Goal: Task Accomplishment & Management: Complete application form

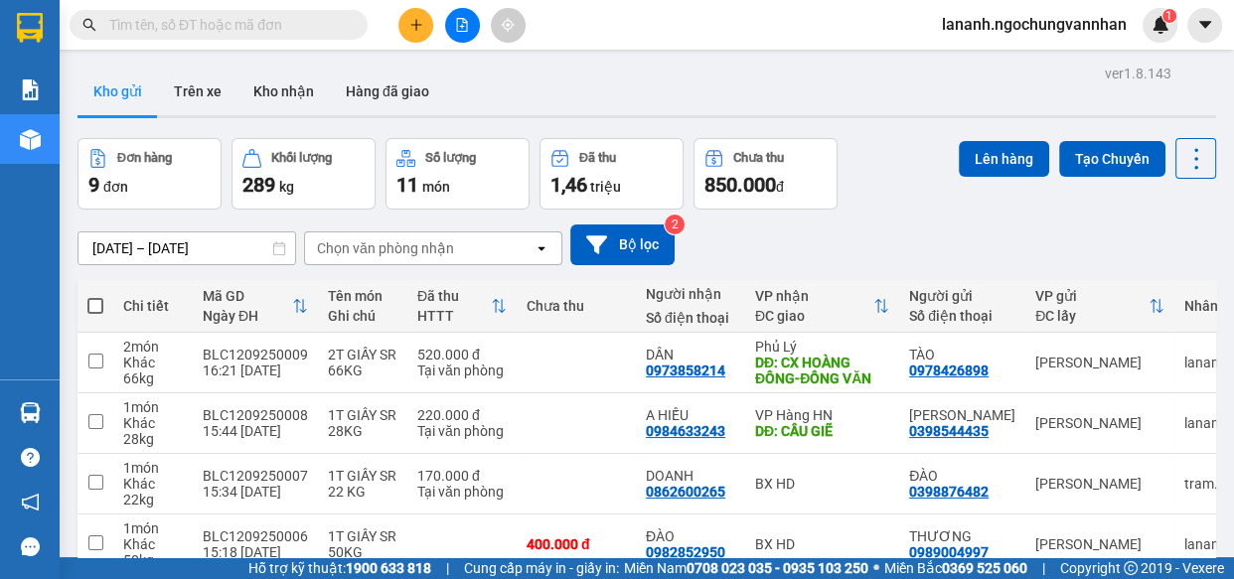
click at [412, 18] on icon "plus" at bounding box center [416, 25] width 14 height 14
click at [412, 18] on body "Kết quả tìm kiếm ( 0 ) Bộ lọc No Data lananh.ngochungvannhan 1 Báo cáo Kho hàng…" at bounding box center [617, 289] width 1234 height 579
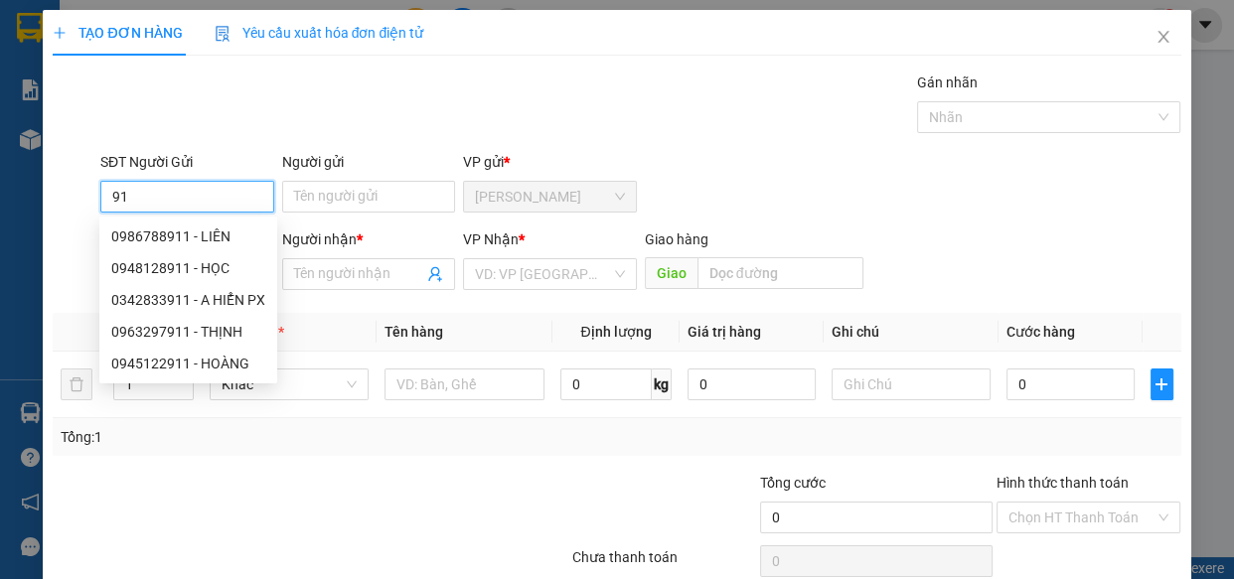
type input "9"
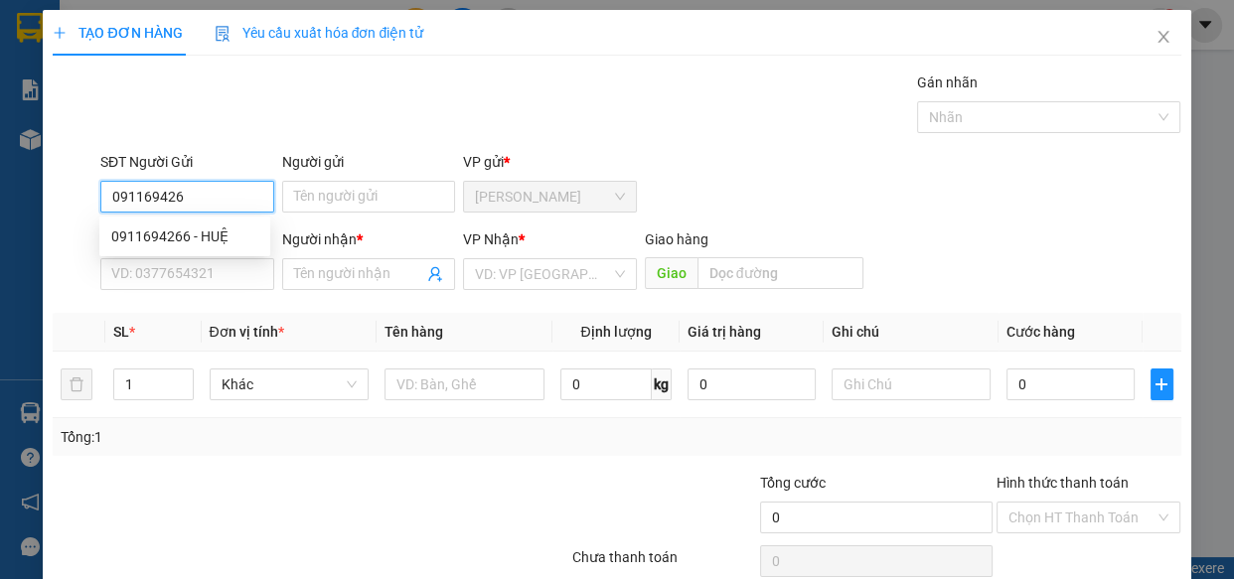
type input "0911694266"
click at [161, 229] on div "0911694266 - HUỆ" at bounding box center [184, 237] width 147 height 22
type input "HUỆ"
type input "0342580667"
type input "KHÁNH"
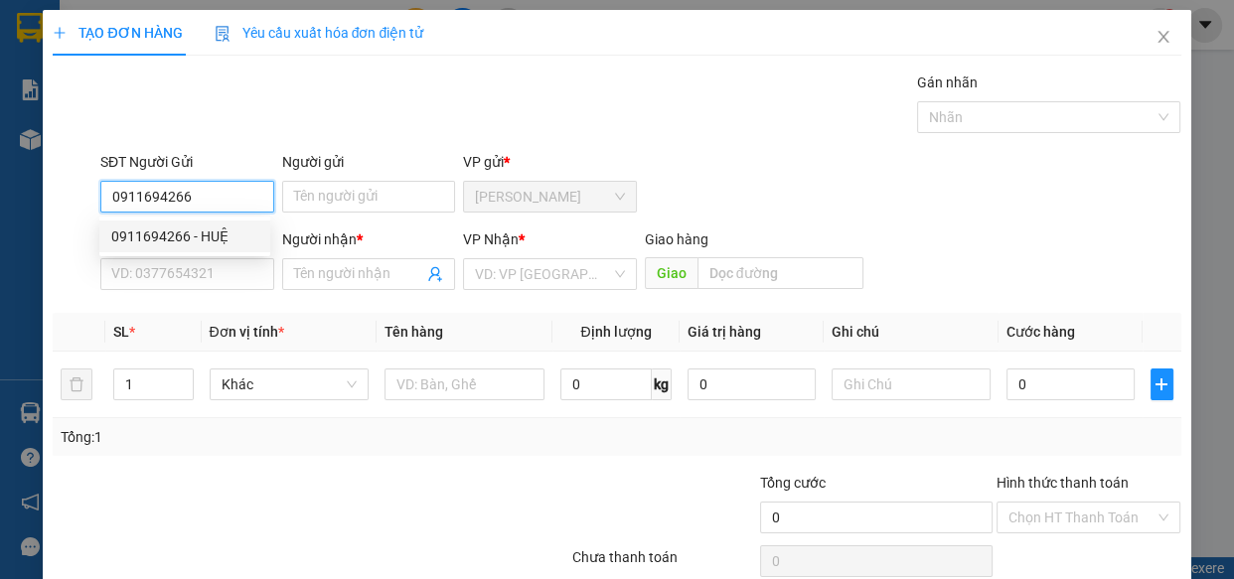
type input "N4 BA ĐỒN"
type input "120.000"
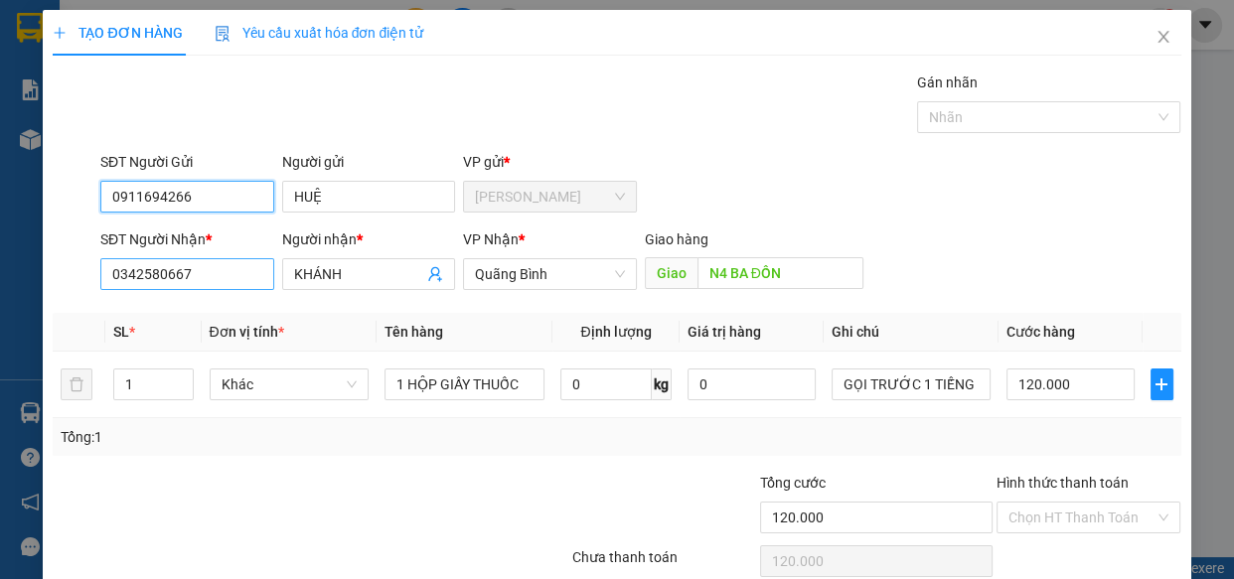
type input "0911694266"
drag, startPoint x: 209, startPoint y: 279, endPoint x: 0, endPoint y: 247, distance: 211.0
click at [0, 247] on div "TẠO ĐƠN HÀNG Yêu cầu xuất hóa đơn điện tử Transit Pickup Surcharge Ids Transit …" at bounding box center [617, 289] width 1234 height 579
type input "0847189006"
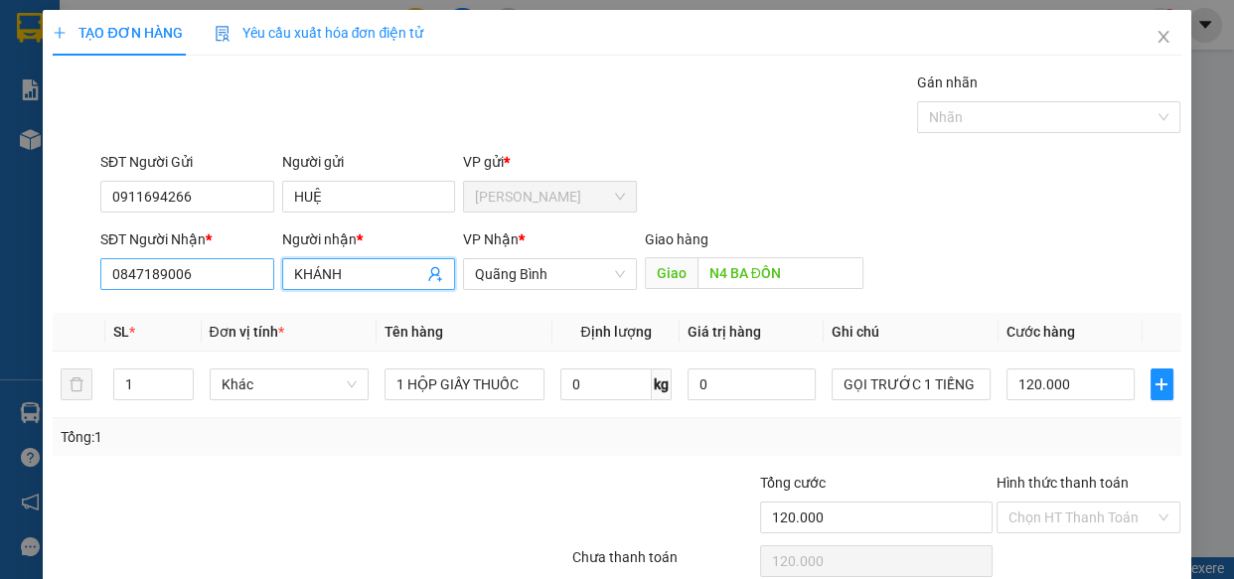
drag, startPoint x: 363, startPoint y: 276, endPoint x: 201, endPoint y: 258, distance: 162.9
click at [193, 258] on div "SĐT Người Nhận * 0847189006 Người nhận * [PERSON_NAME] VP Nhận * Quãng Bình Gia…" at bounding box center [640, 263] width 1089 height 70
type input "l"
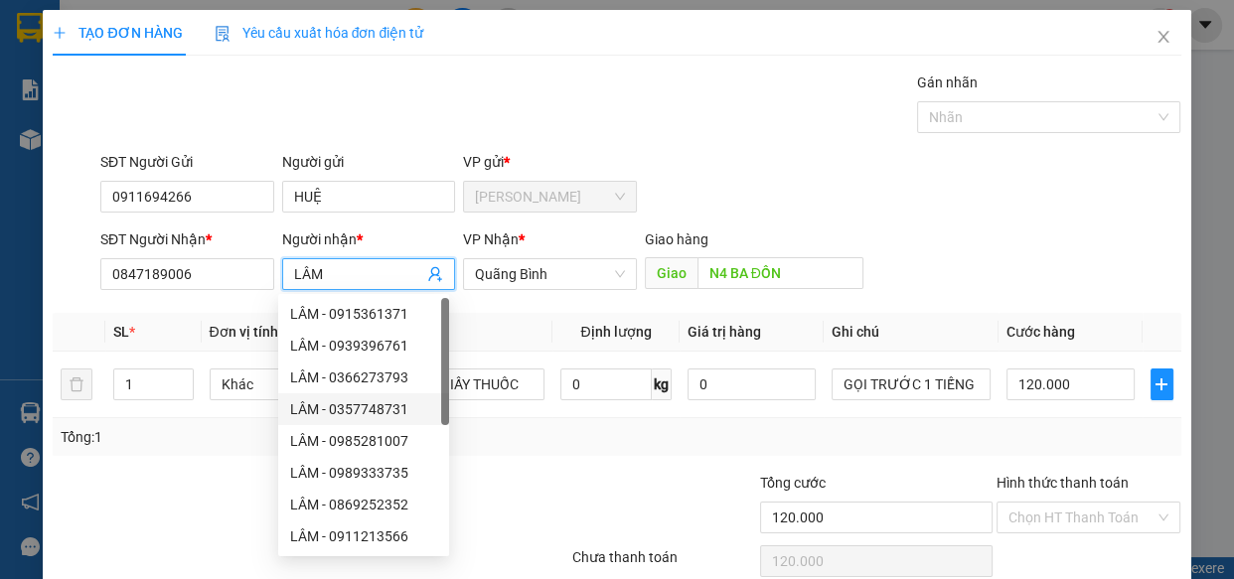
type input "LÂM"
click at [194, 501] on div at bounding box center [216, 507] width 330 height 70
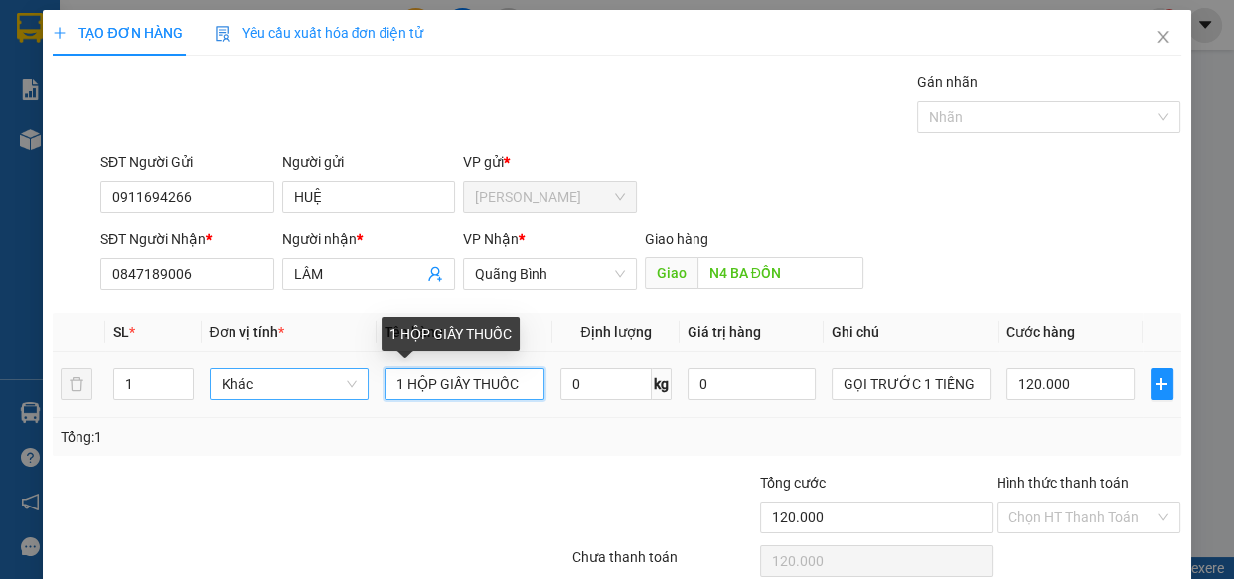
drag, startPoint x: 494, startPoint y: 389, endPoint x: 292, endPoint y: 391, distance: 201.7
click at [292, 391] on tr "1 Khác 1 HỘP GIẤY THUỐC 0 kg 0 GỌI TRƯỚC 1 TIẾNG 120.000" at bounding box center [617, 385] width 1128 height 67
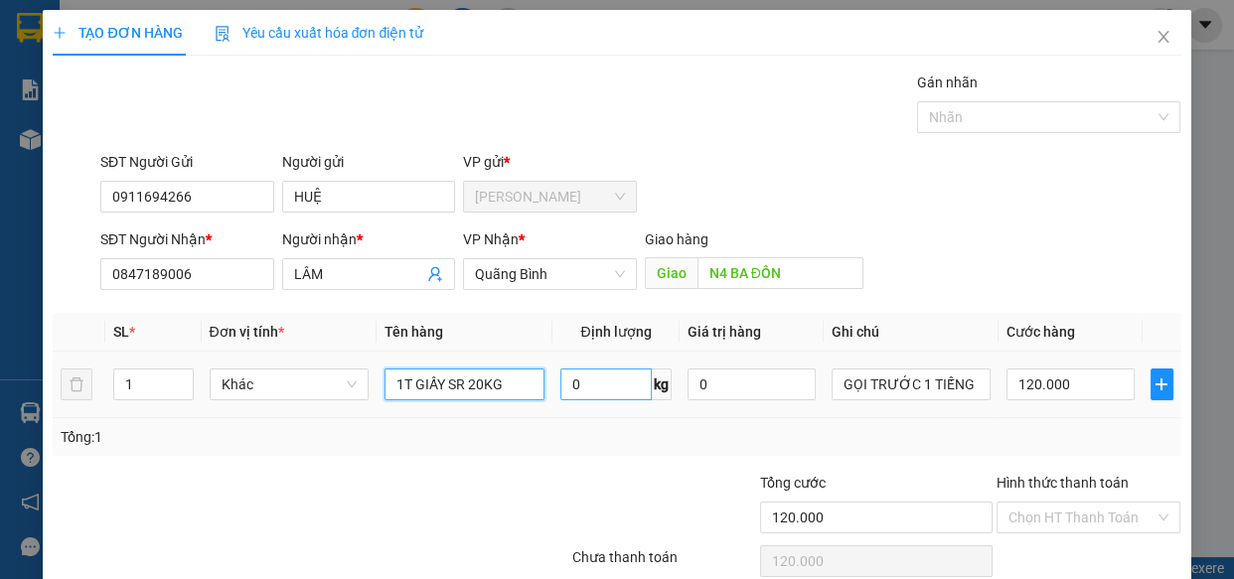
type input "1T GIẤY SR 20KG"
click at [596, 394] on input "0" at bounding box center [605, 385] width 91 height 32
type input "20"
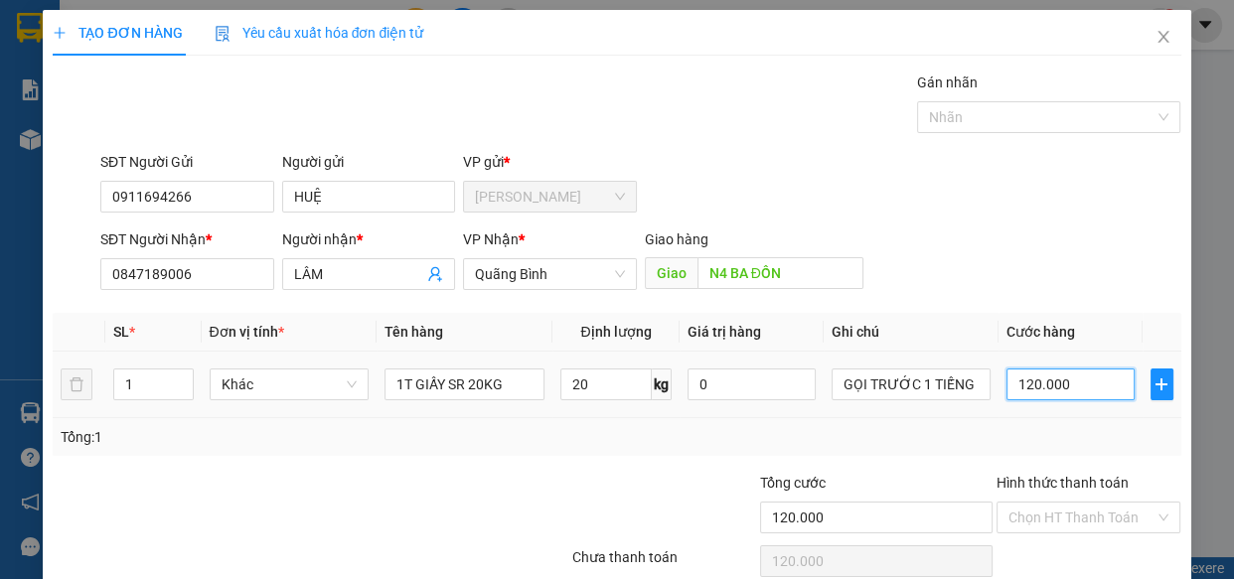
click at [1064, 380] on input "120.000" at bounding box center [1070, 385] width 128 height 32
type input "1"
type input "16"
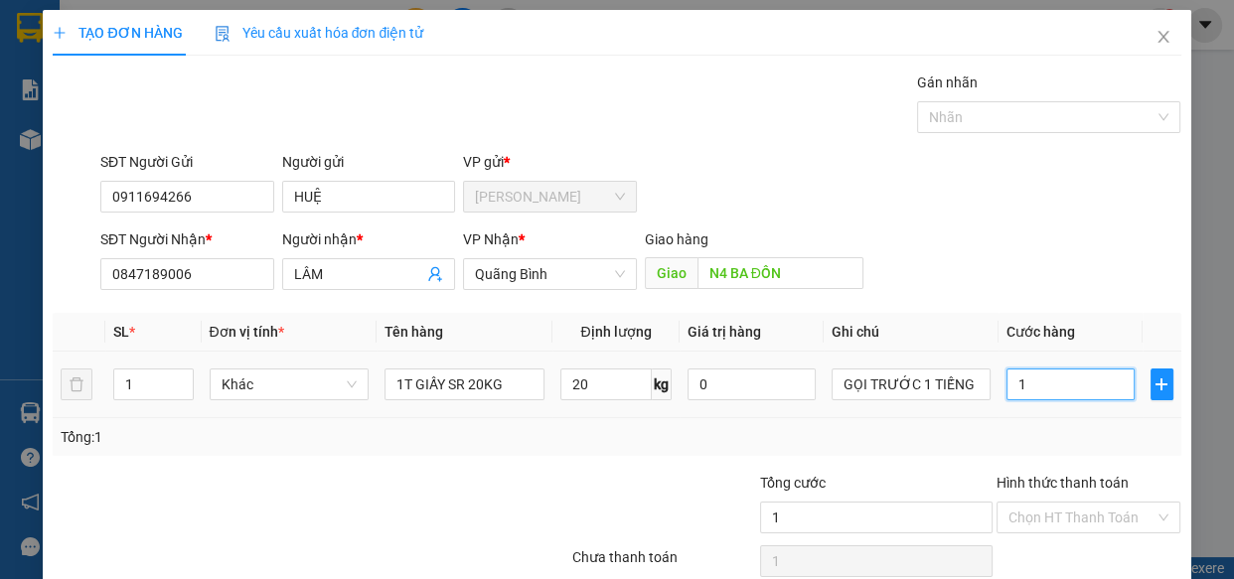
type input "16"
type input "160"
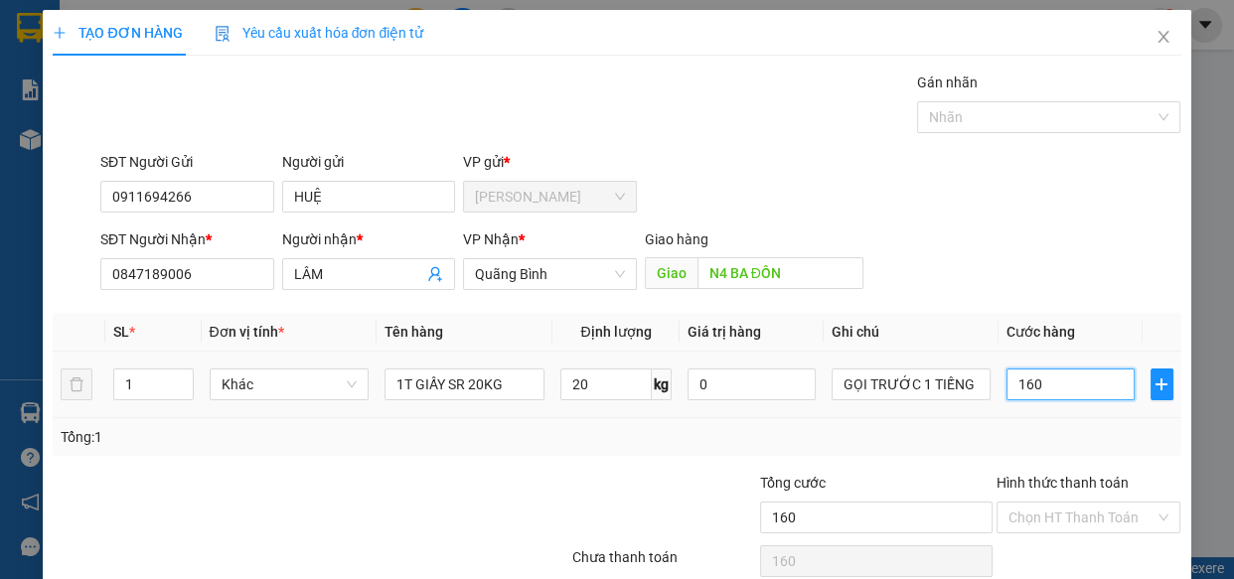
type input "1.600"
type input "16.000"
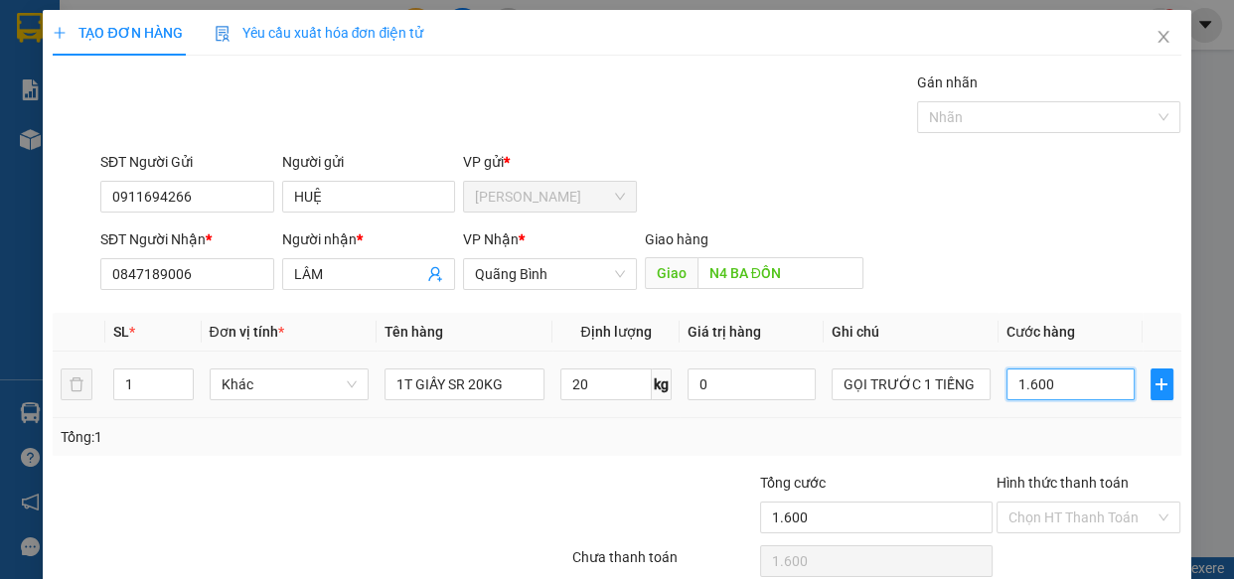
type input "16.000"
type input "160.000"
click at [917, 433] on div "Tổng: 1" at bounding box center [617, 437] width 1112 height 22
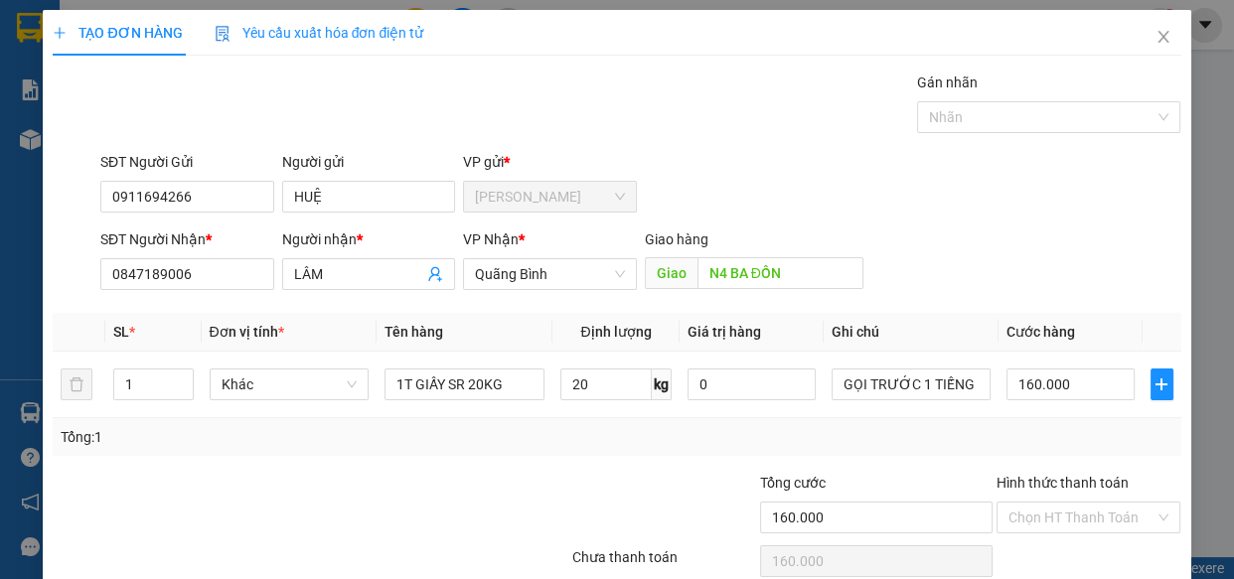
scroll to position [86, 0]
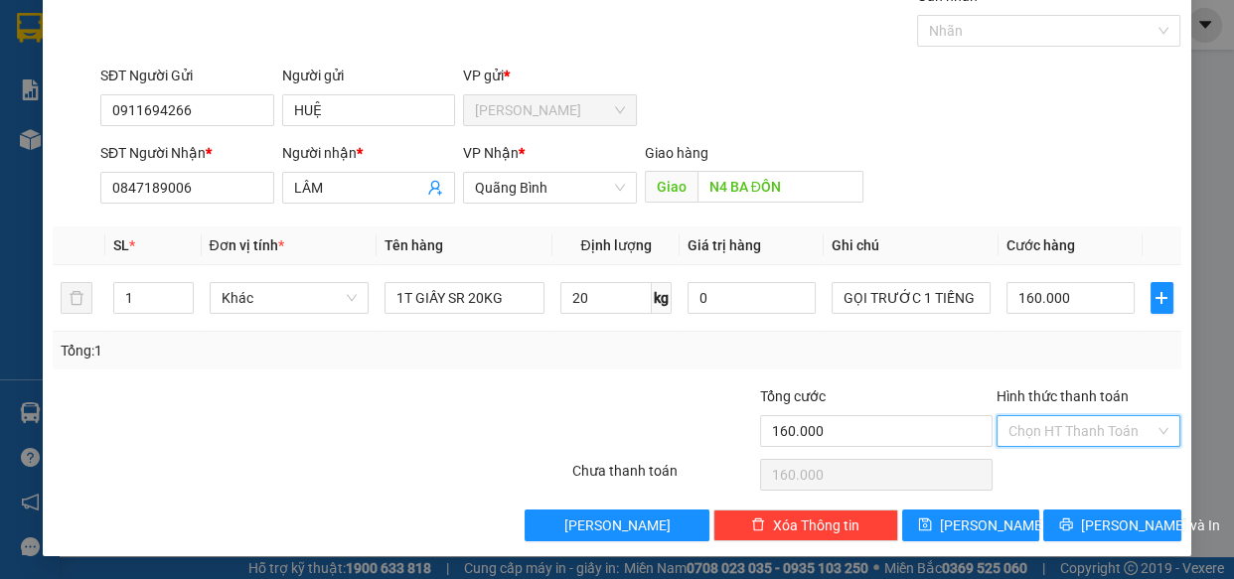
click at [1072, 432] on input "Hình thức thanh toán" at bounding box center [1081, 431] width 147 height 30
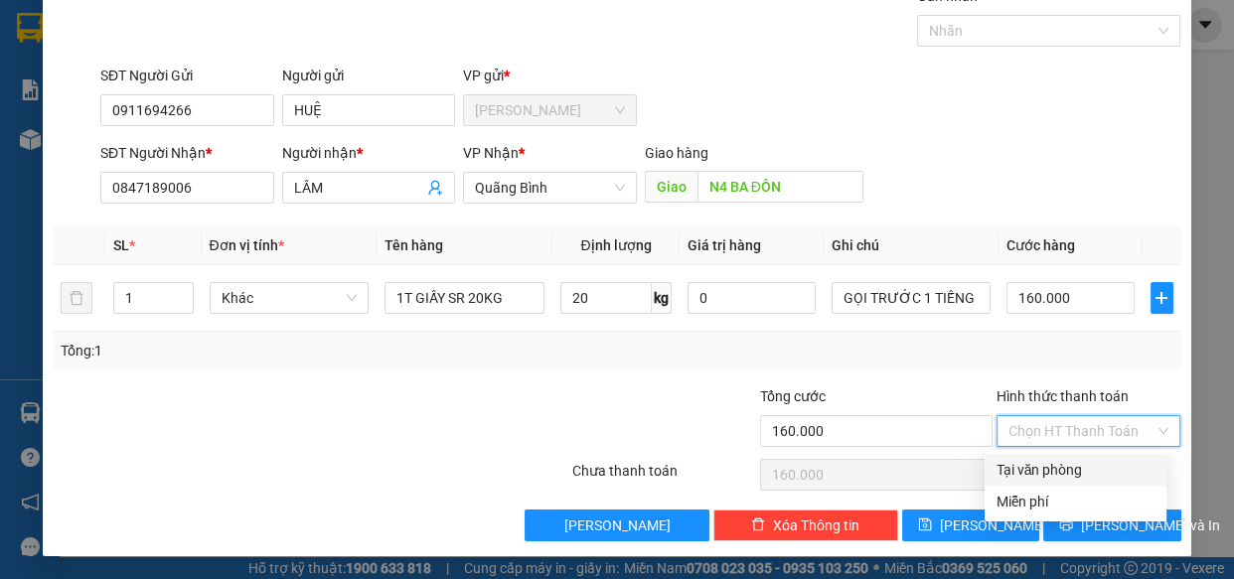
click at [1023, 478] on div "Tại văn phòng" at bounding box center [1075, 470] width 158 height 22
type input "0"
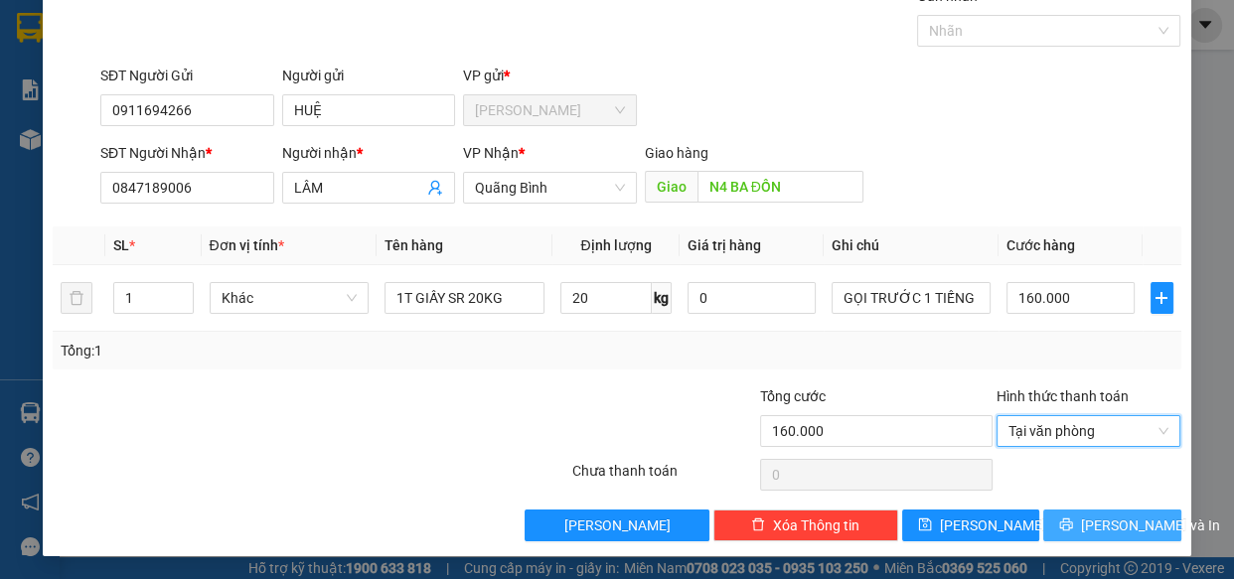
click at [1113, 525] on span "[PERSON_NAME] và In" at bounding box center [1150, 526] width 139 height 22
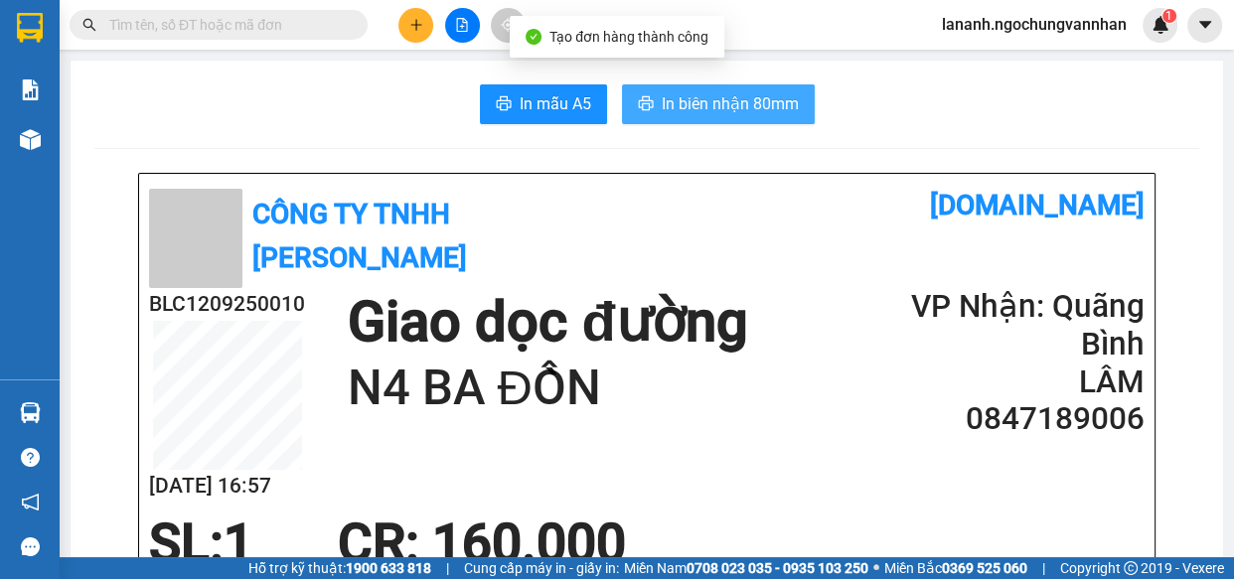
drag, startPoint x: 735, startPoint y: 80, endPoint x: 735, endPoint y: 103, distance: 22.8
click at [732, 96] on span "In biên nhận 80mm" at bounding box center [730, 103] width 137 height 25
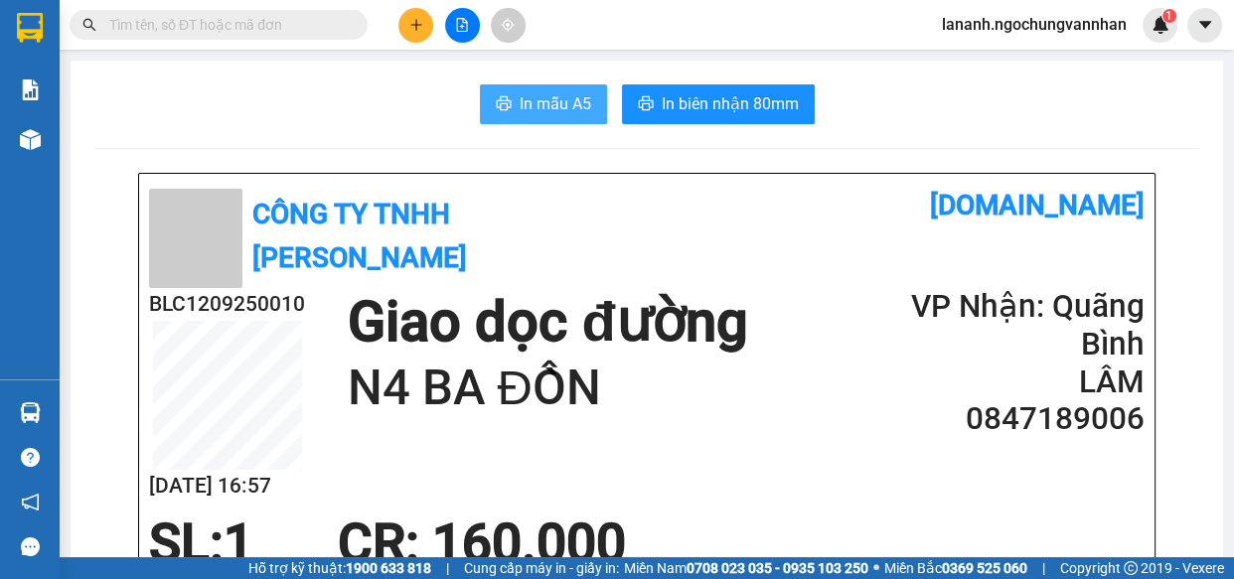
click at [565, 107] on span "In mẫu A5" at bounding box center [556, 103] width 72 height 25
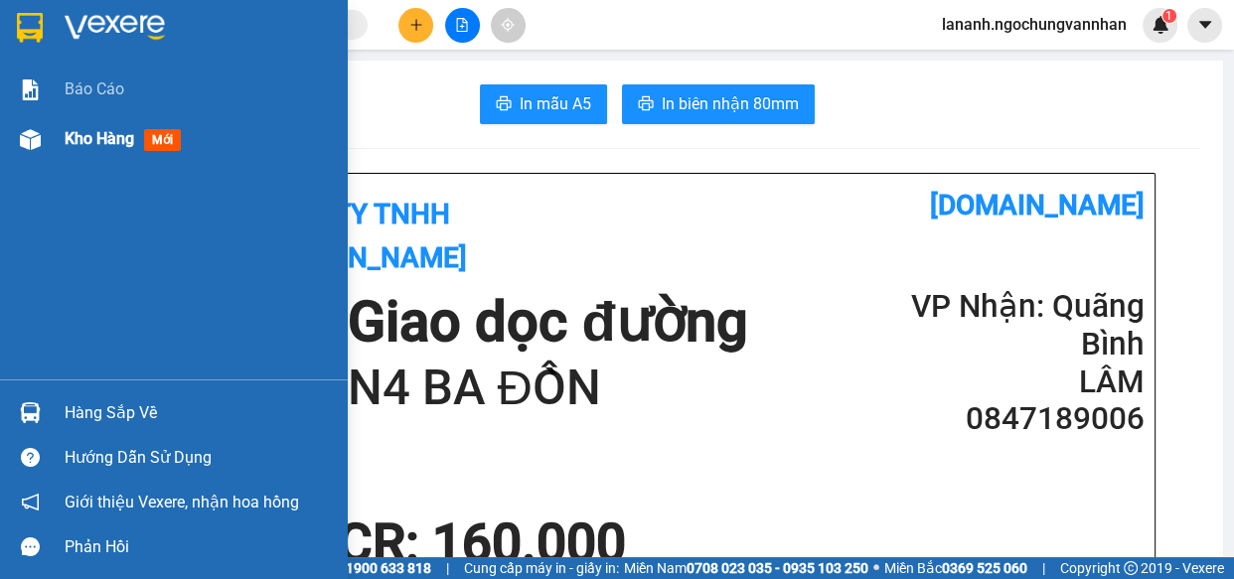
click at [32, 149] on img at bounding box center [30, 139] width 21 height 21
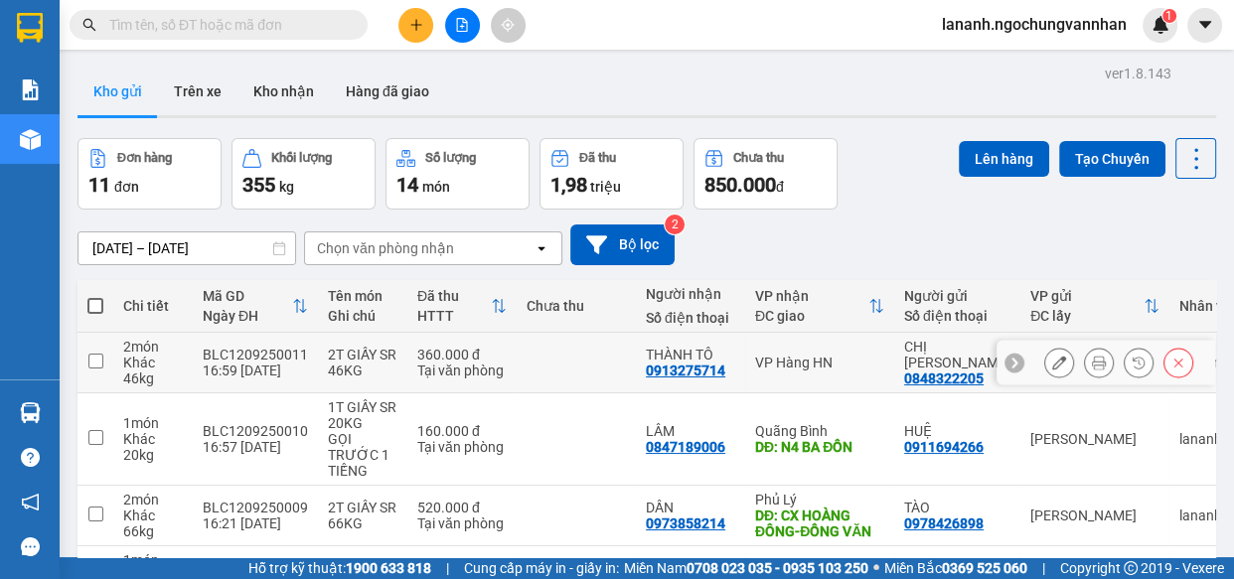
drag, startPoint x: 688, startPoint y: 379, endPoint x: 655, endPoint y: 374, distance: 34.1
click at [655, 374] on div "0913275714" at bounding box center [685, 371] width 79 height 16
copy div "0913275714"
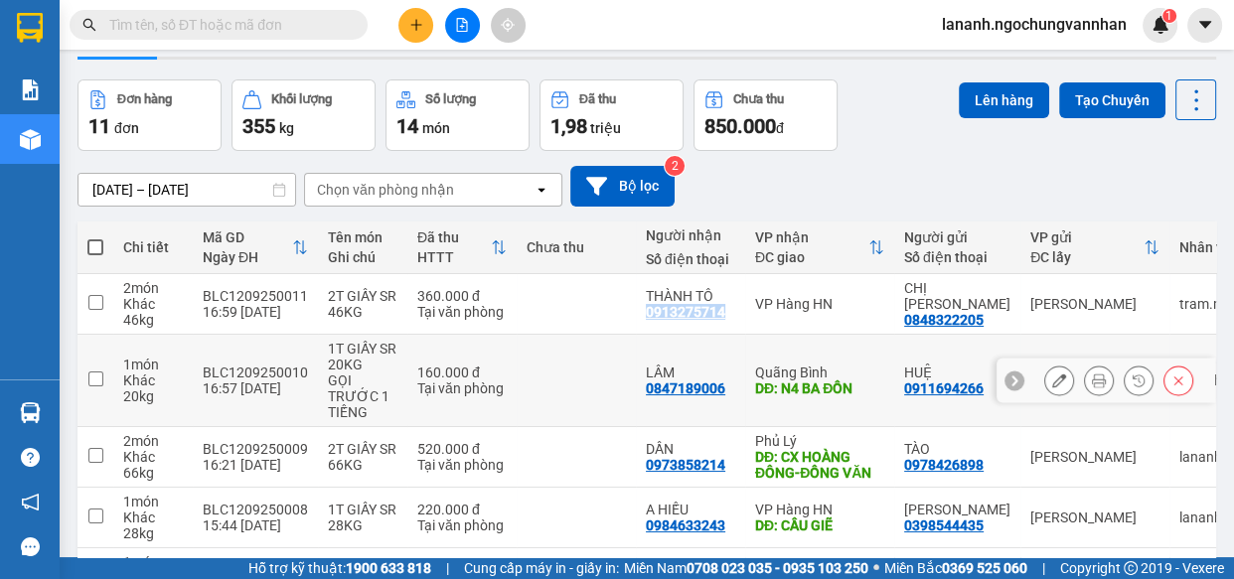
scroll to position [89, 0]
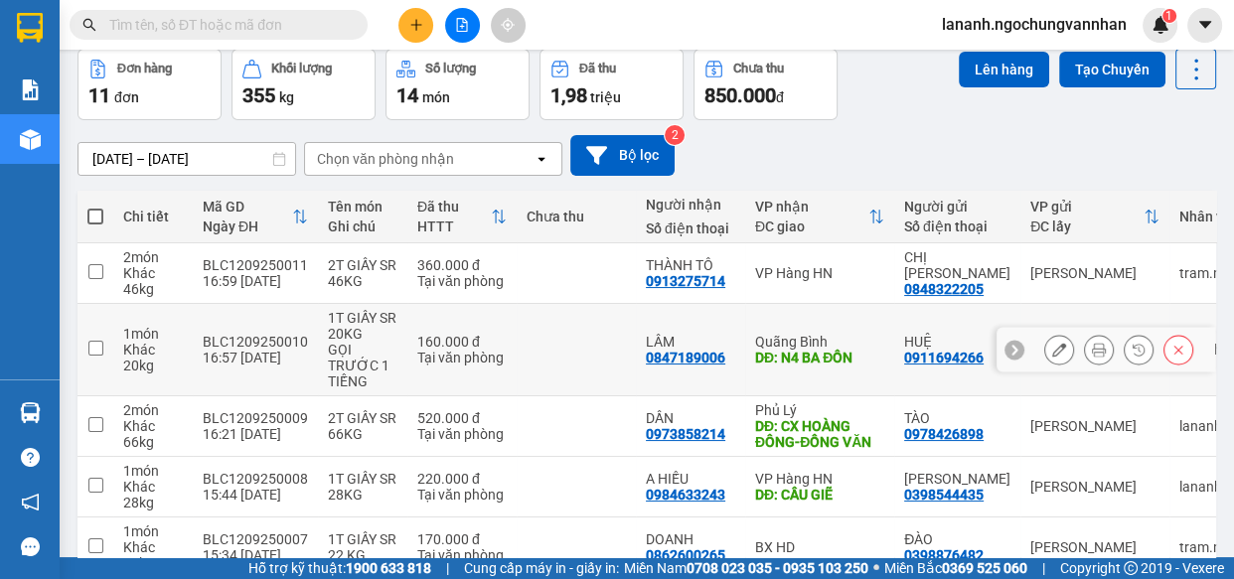
drag, startPoint x: 678, startPoint y: 355, endPoint x: 665, endPoint y: 358, distance: 13.3
click at [665, 358] on div "0847189006" at bounding box center [685, 358] width 79 height 16
copy div "0847189006"
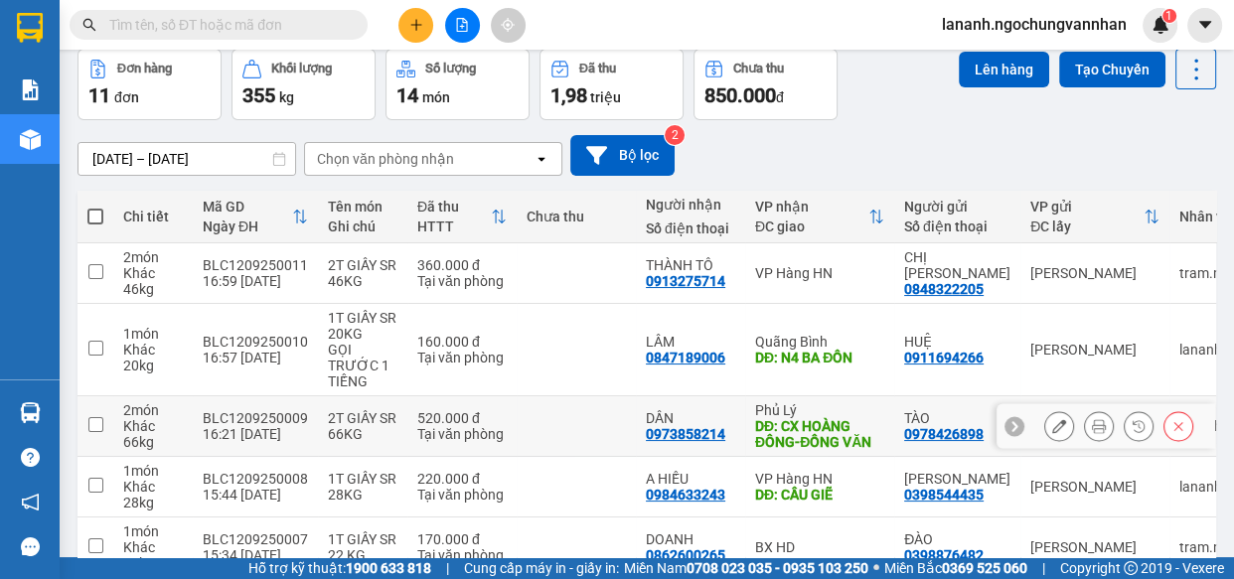
click at [661, 431] on div "0973858214" at bounding box center [685, 434] width 79 height 16
copy div "0973858214"
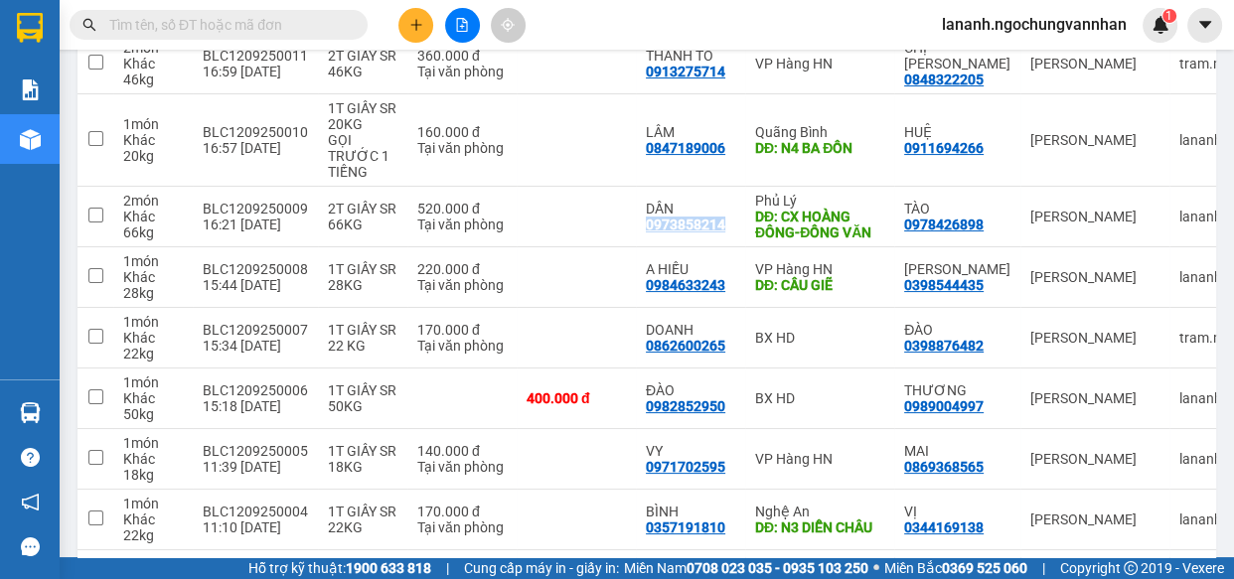
scroll to position [517, 0]
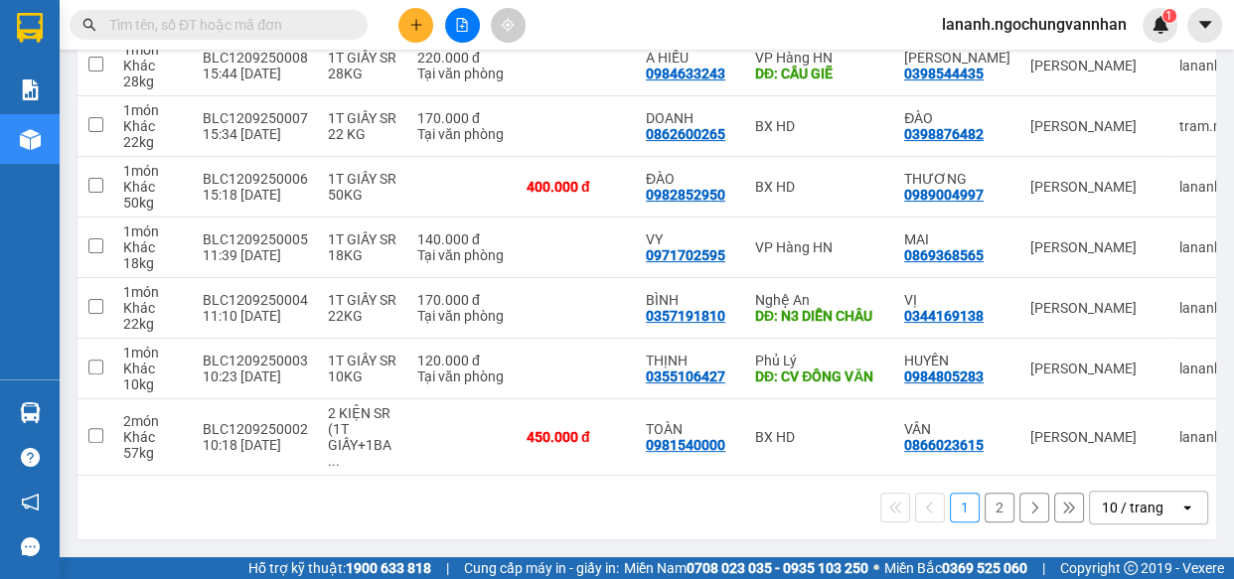
click at [1120, 508] on div "10 / trang" at bounding box center [1133, 508] width 62 height 20
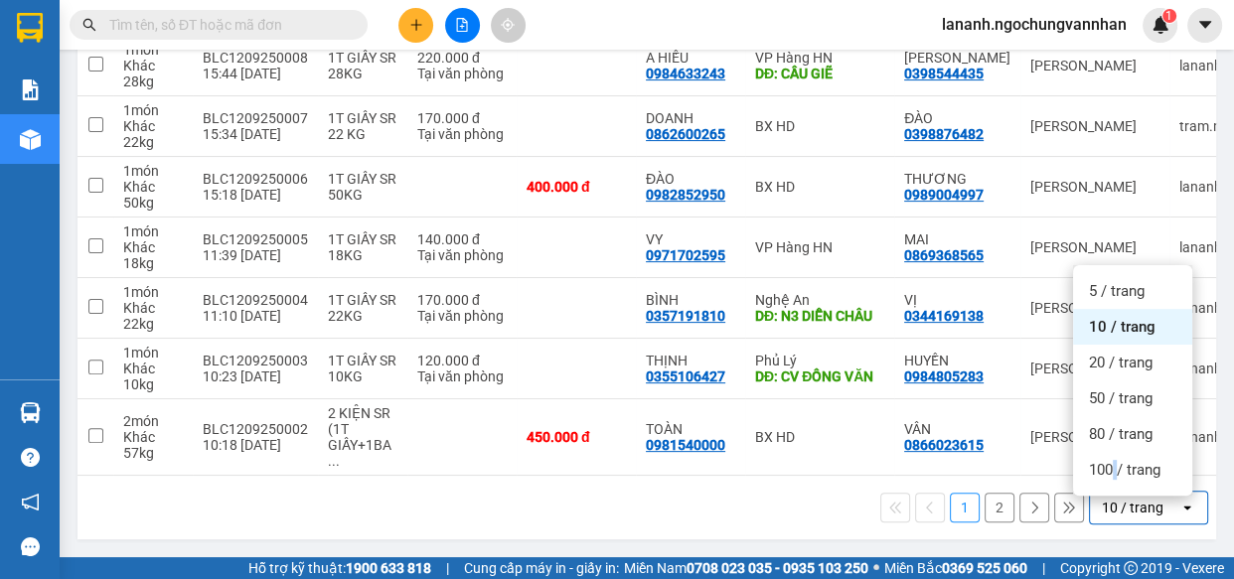
click at [1116, 476] on div "100 / trang" at bounding box center [1132, 470] width 119 height 36
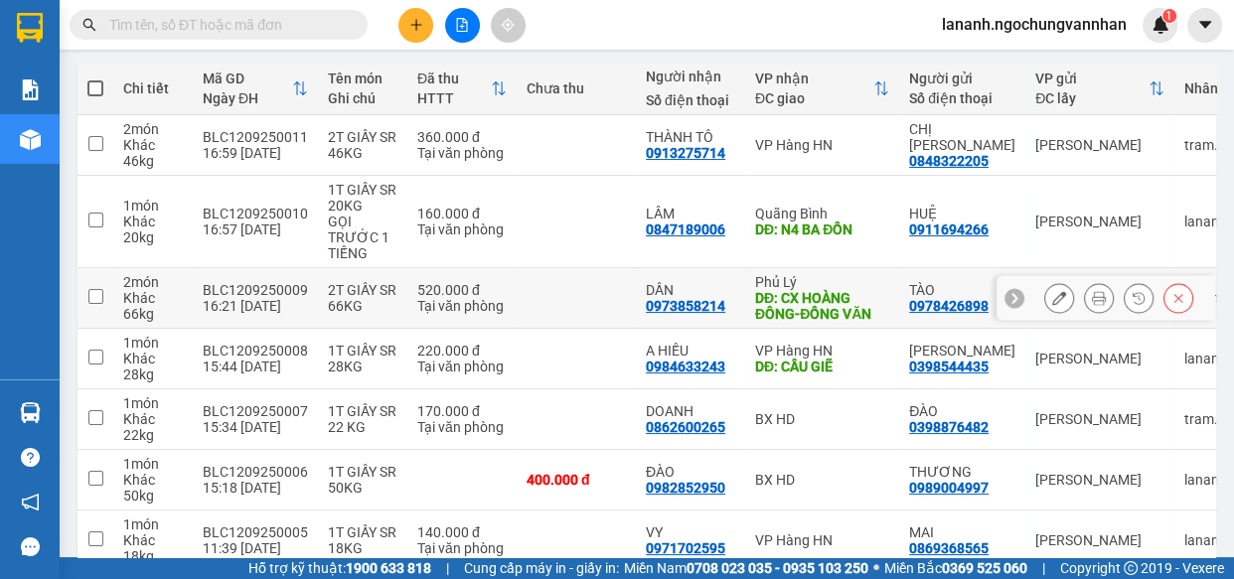
scroll to position [125, 0]
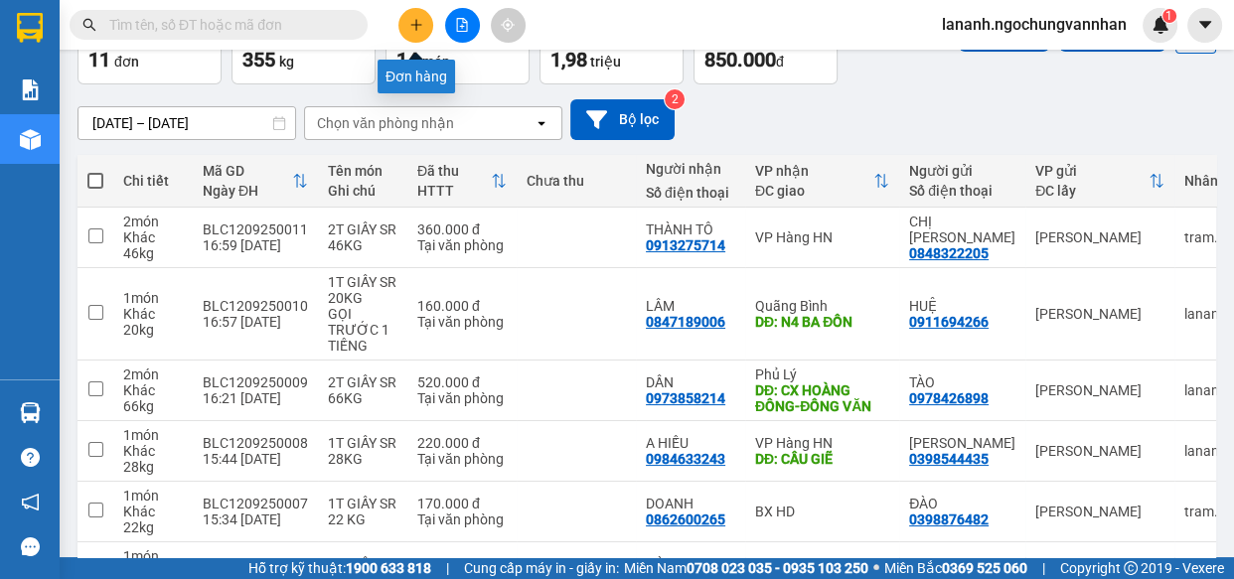
click at [425, 20] on button at bounding box center [415, 25] width 35 height 35
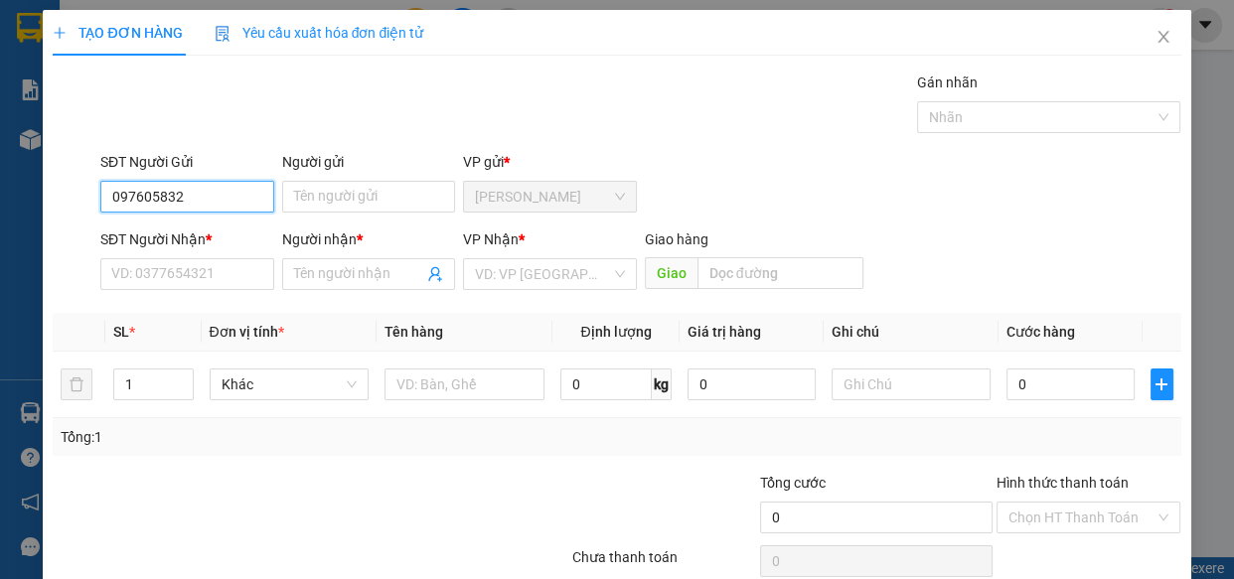
type input "0976058321"
click at [187, 239] on div "0976058321 - QUÊ" at bounding box center [184, 237] width 147 height 22
type input "QUÊ"
type input "0932231212"
type input "LÂM"
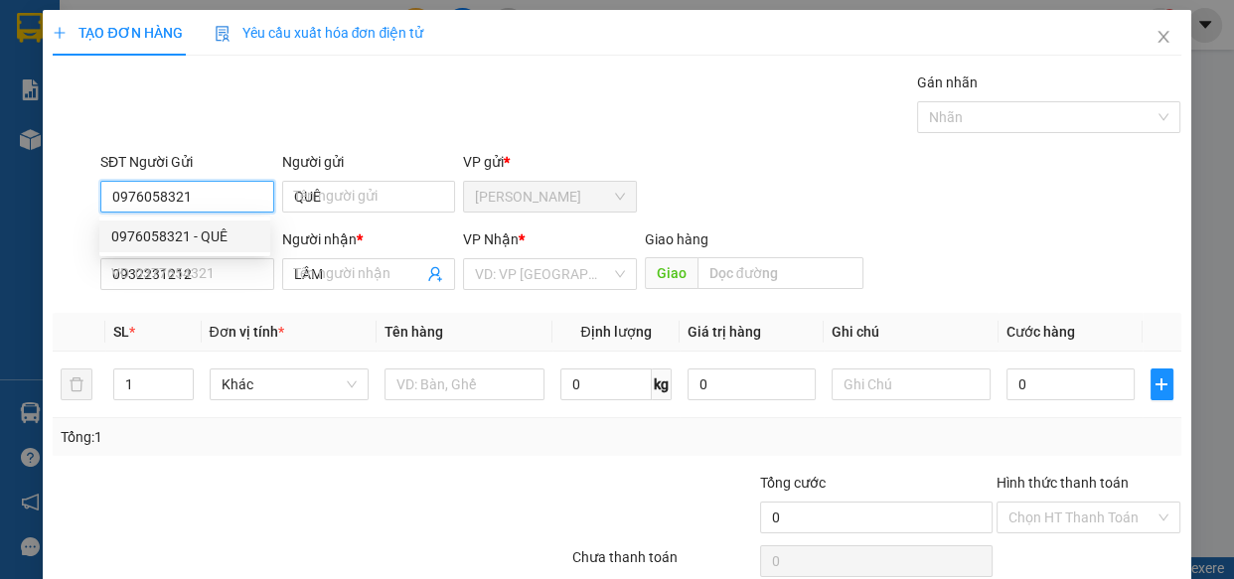
type input "120.000"
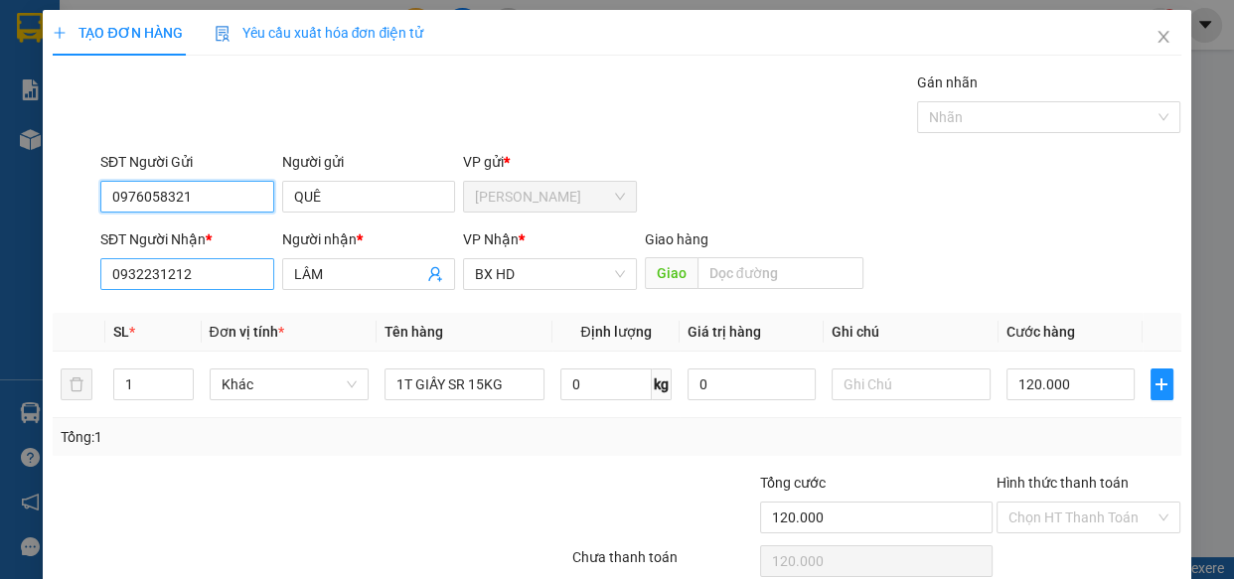
type input "0976058321"
drag, startPoint x: 237, startPoint y: 273, endPoint x: 0, endPoint y: 276, distance: 237.5
click at [0, 276] on div "TẠO ĐƠN HÀNG Yêu cầu xuất hóa đơn điện tử Transit Pickup Surcharge Ids Transit …" at bounding box center [617, 289] width 1234 height 579
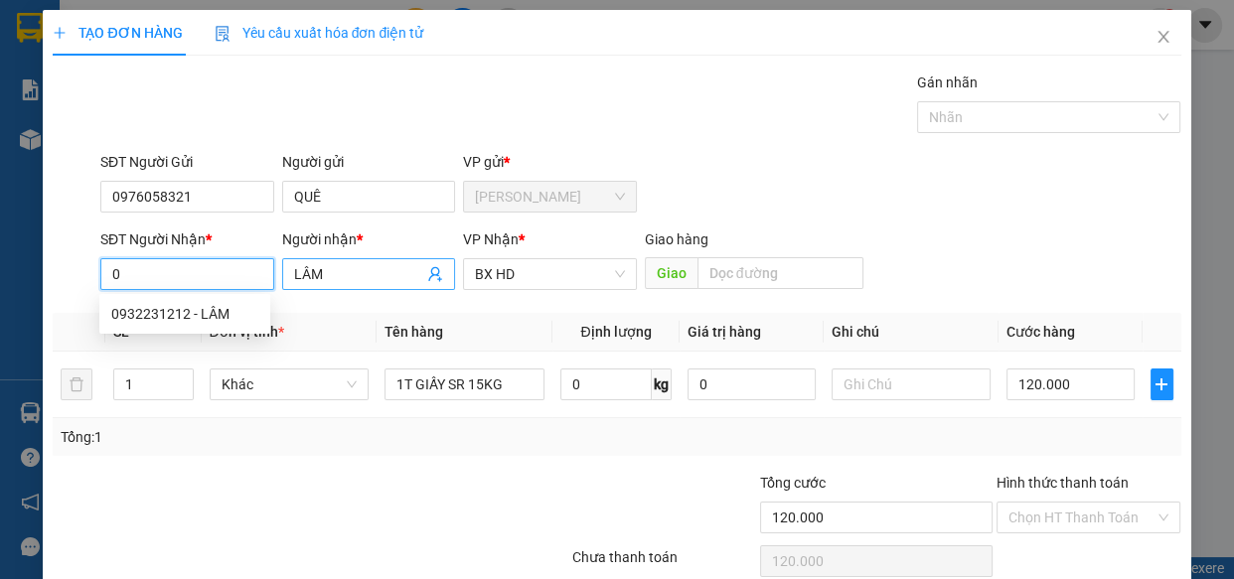
type input "0"
drag, startPoint x: 346, startPoint y: 276, endPoint x: 221, endPoint y: 289, distance: 125.8
click at [221, 289] on div "SĐT Người Nhận * 0 Người nhận * LÂM VP Nhận * BX HD Giao hàng Giao" at bounding box center [640, 263] width 1089 height 70
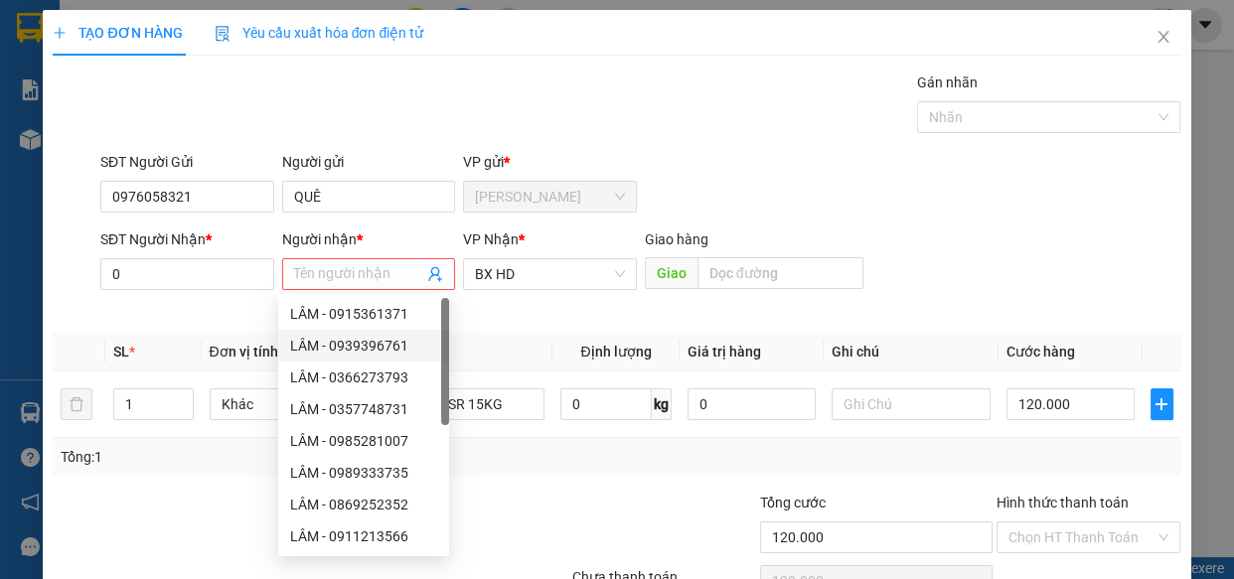
click at [159, 505] on div at bounding box center [216, 527] width 330 height 70
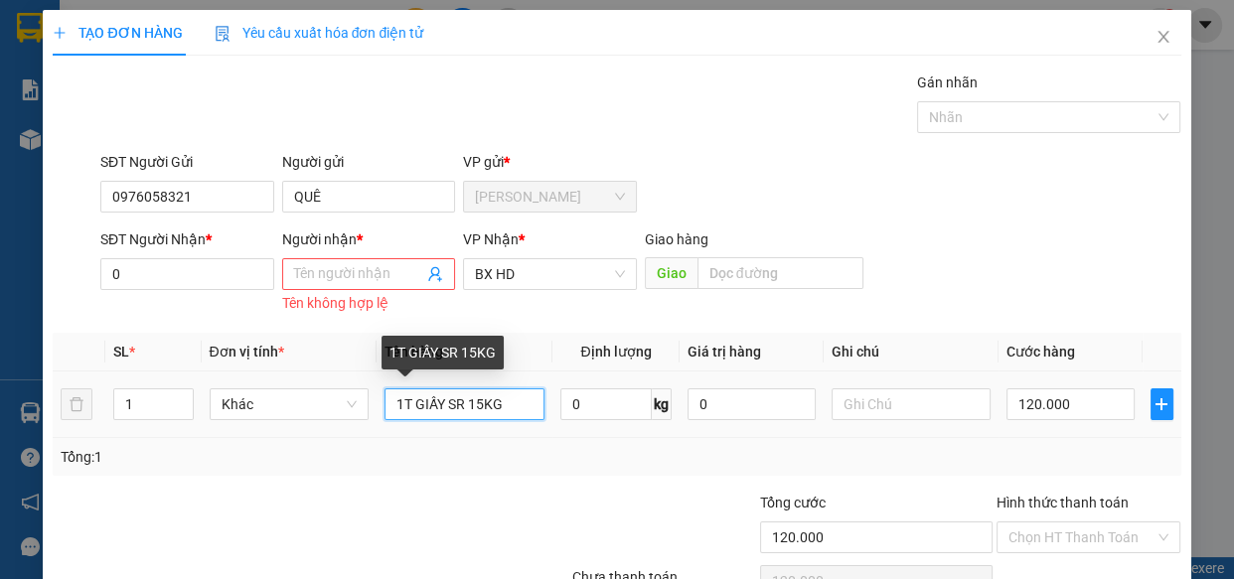
click at [478, 413] on input "1T GIẤY SR 15KG" at bounding box center [464, 404] width 160 height 32
type input "1T GIẤY SR 19KG"
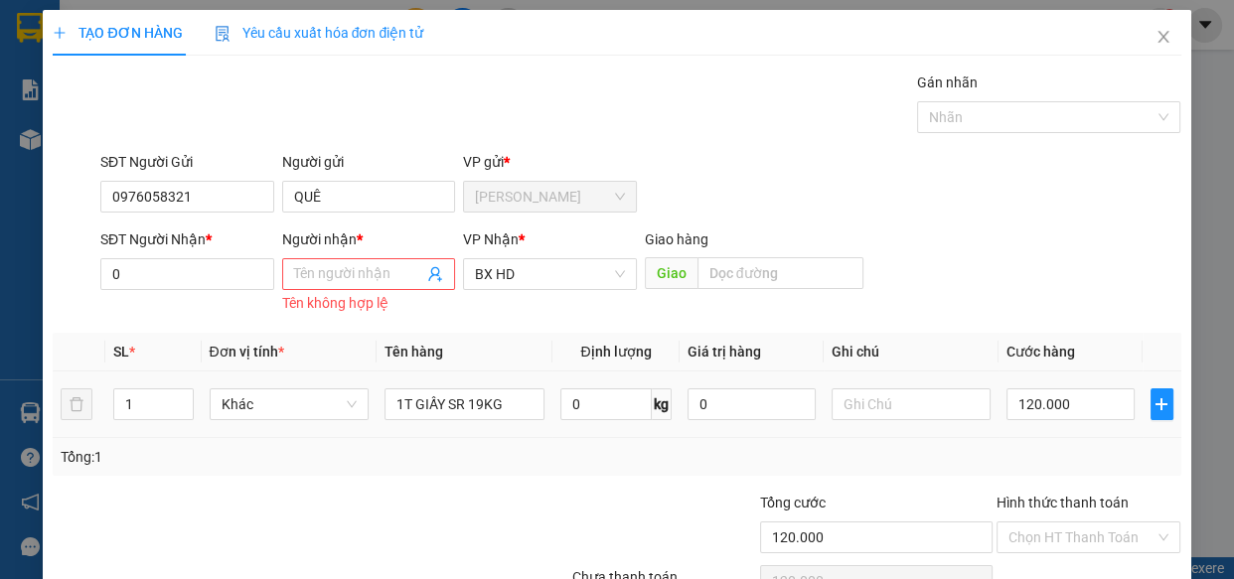
click at [629, 421] on div "0 kg" at bounding box center [615, 404] width 111 height 40
click at [636, 400] on input "0" at bounding box center [605, 404] width 91 height 32
type input "19"
click at [1022, 416] on input "120.000" at bounding box center [1070, 404] width 128 height 32
type input "1"
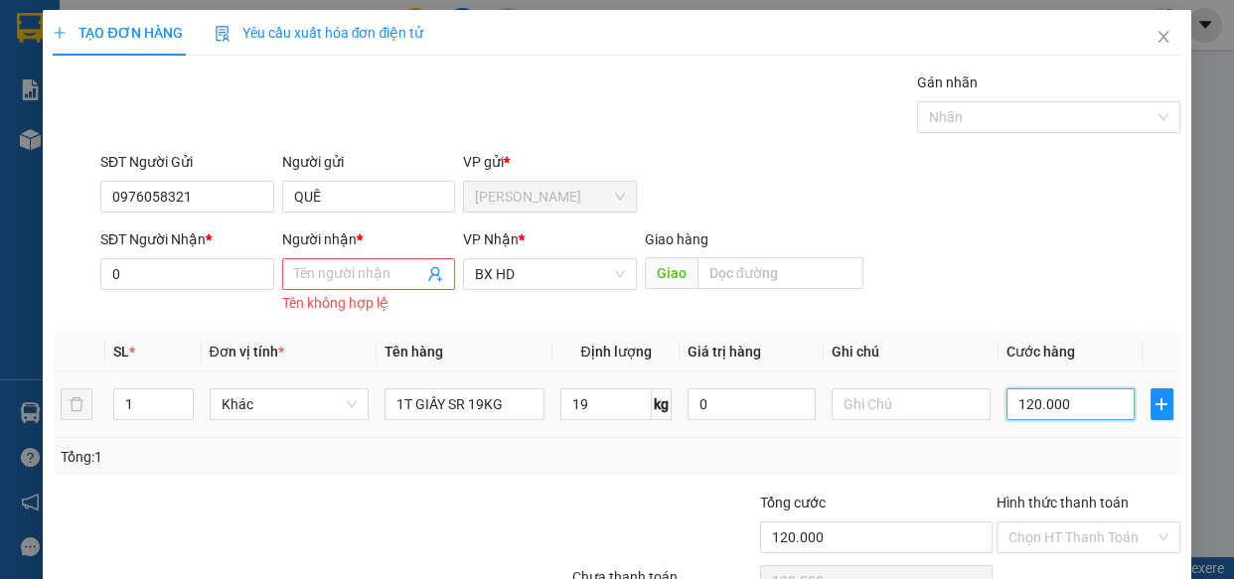
type input "1"
type input "15"
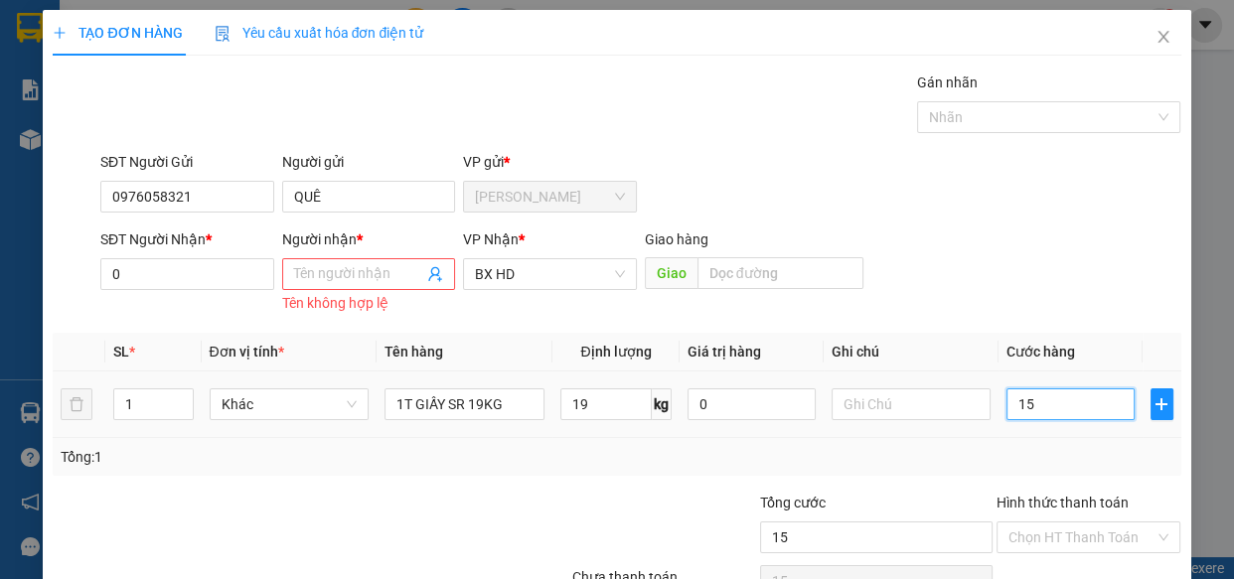
type input "150"
type input "1.500"
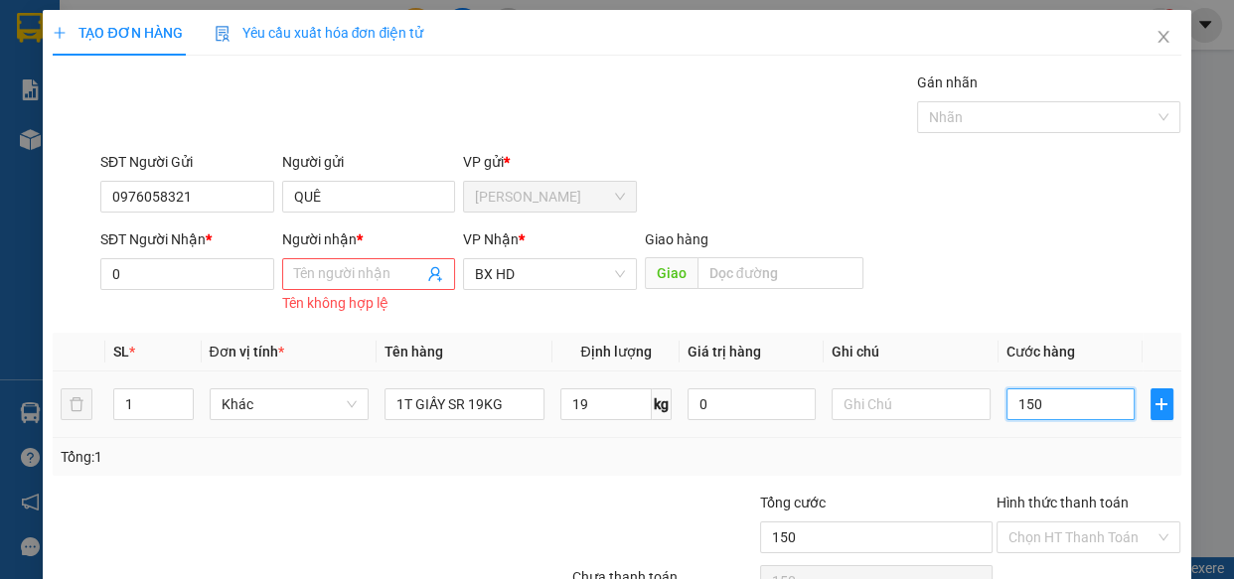
type input "1.500"
type input "15.000"
type input "150.000"
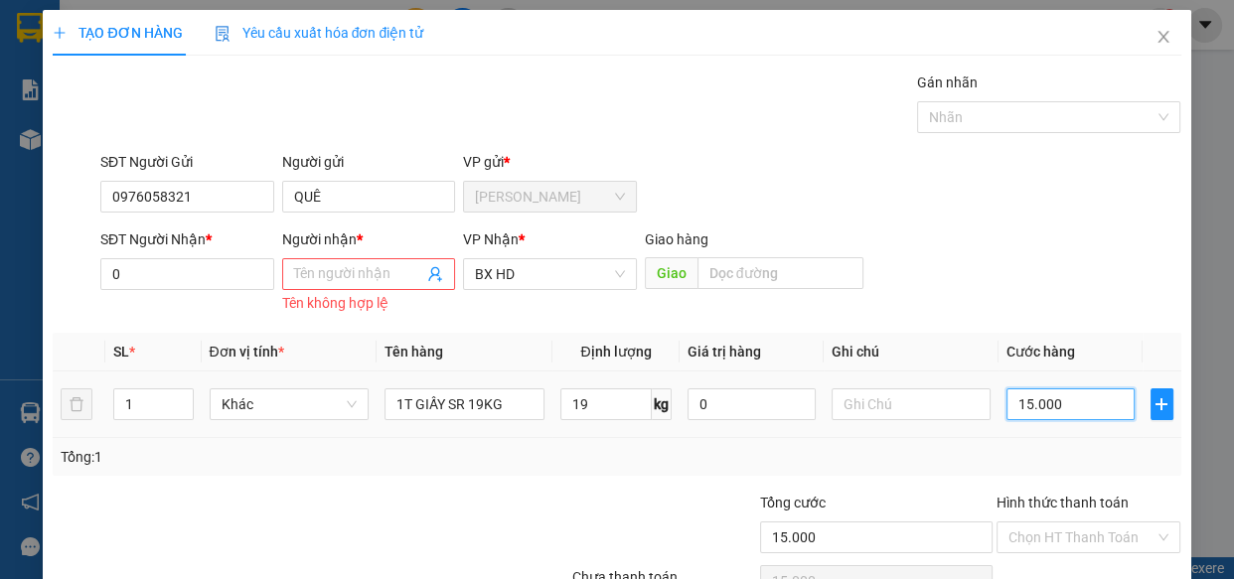
type input "150.000"
click at [266, 503] on div at bounding box center [216, 527] width 330 height 70
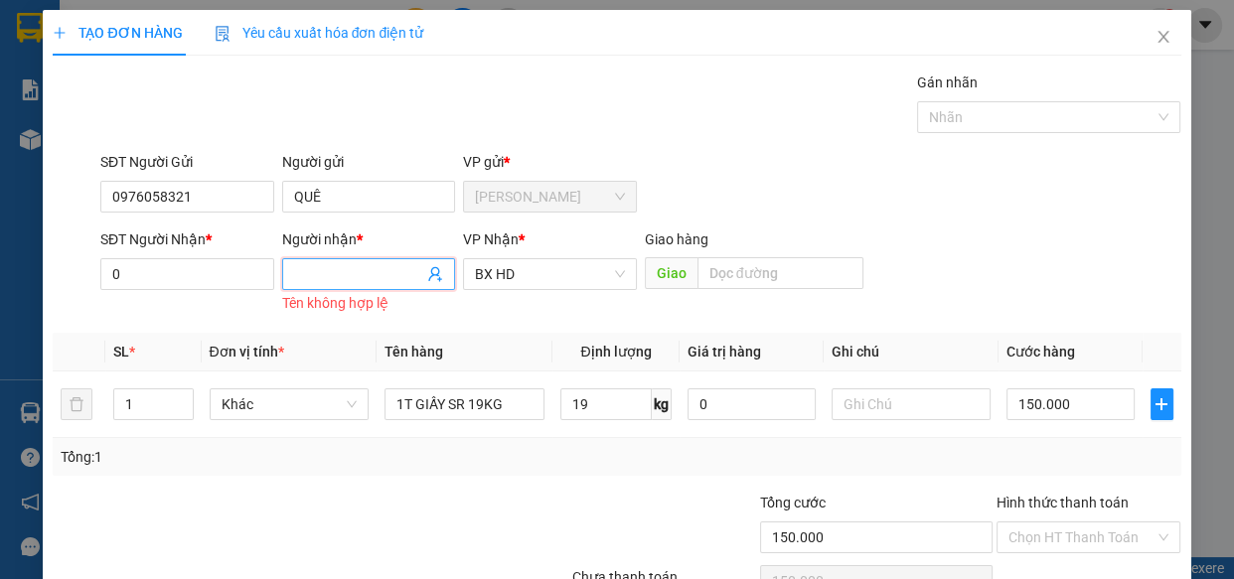
click at [342, 280] on input "Người nhận *" at bounding box center [359, 274] width 130 height 22
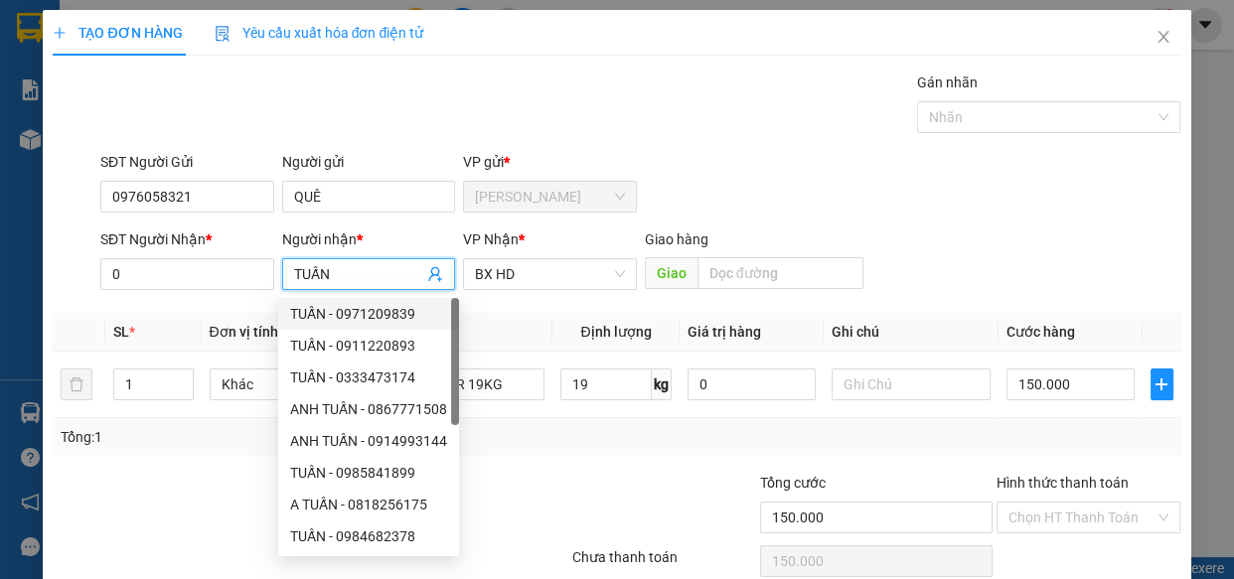
type input "TUẤN"
click at [136, 255] on div "SĐT Người Nhận *" at bounding box center [187, 243] width 174 height 30
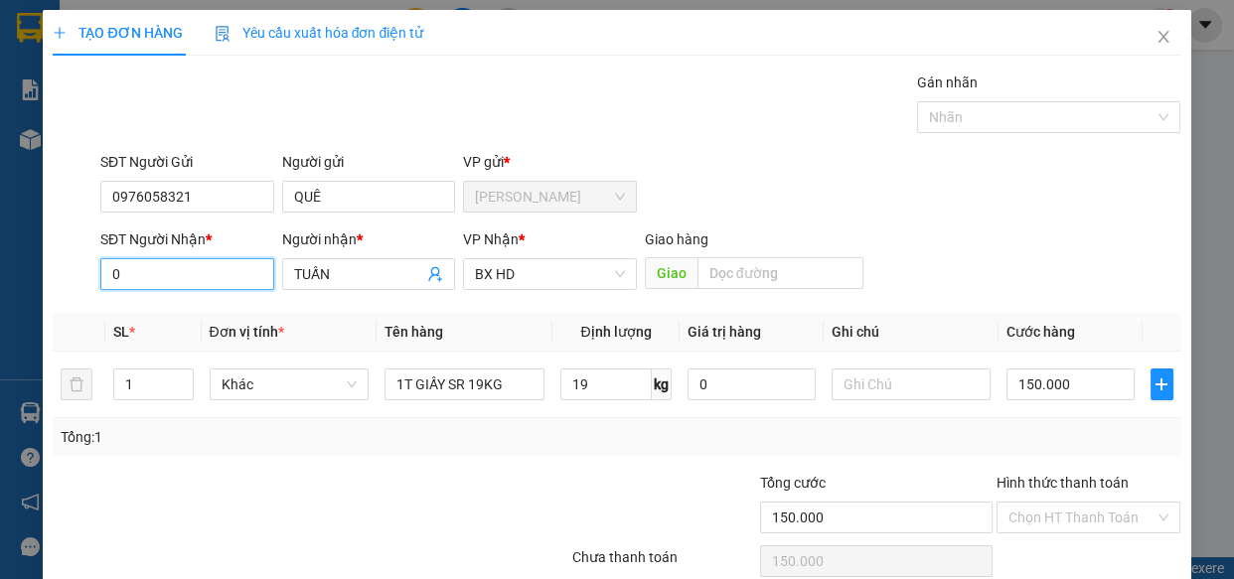
click at [137, 271] on input "0" at bounding box center [187, 274] width 174 height 32
type input "0399974321"
drag, startPoint x: 332, startPoint y: 447, endPoint x: 479, endPoint y: 436, distance: 147.4
click at [334, 447] on div "Tổng: 1" at bounding box center [617, 437] width 1128 height 38
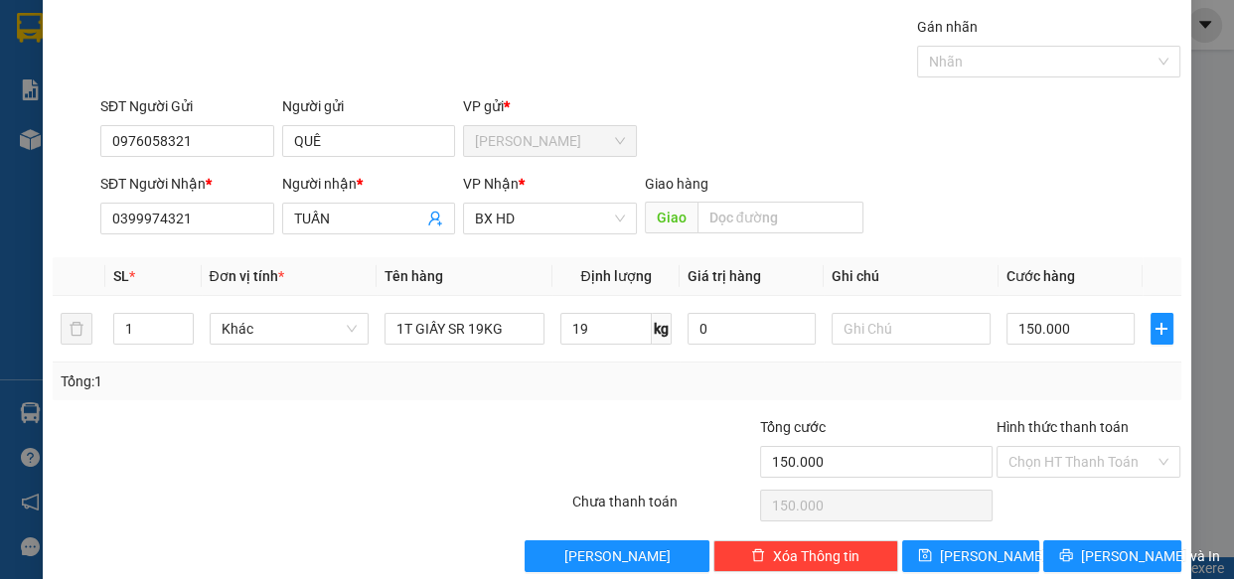
scroll to position [86, 0]
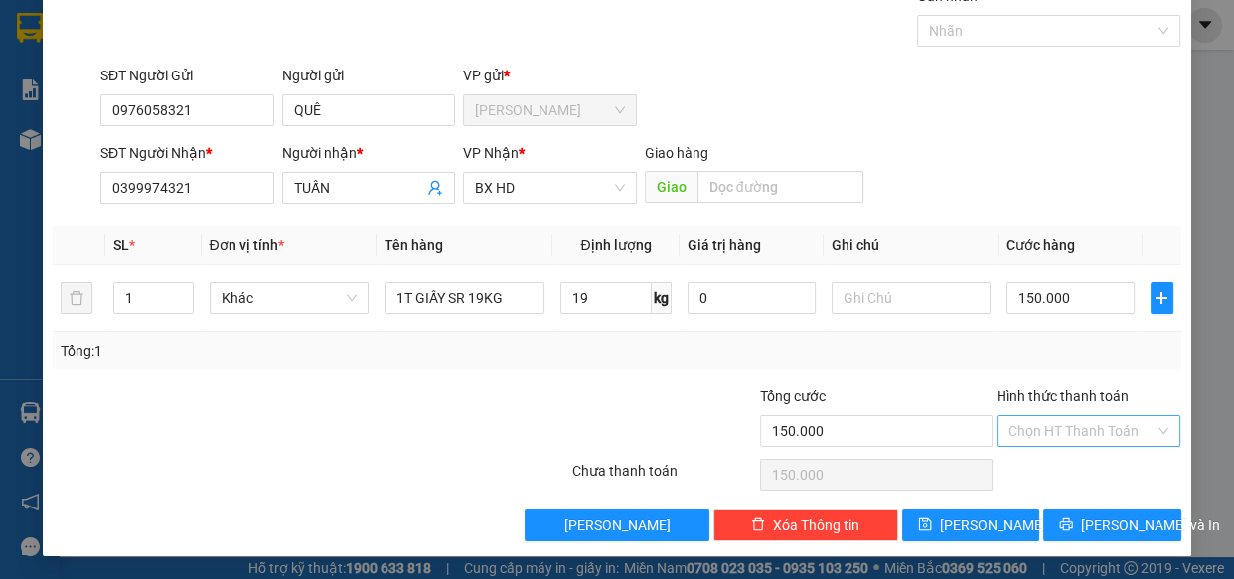
click at [1073, 426] on input "Hình thức thanh toán" at bounding box center [1081, 431] width 147 height 30
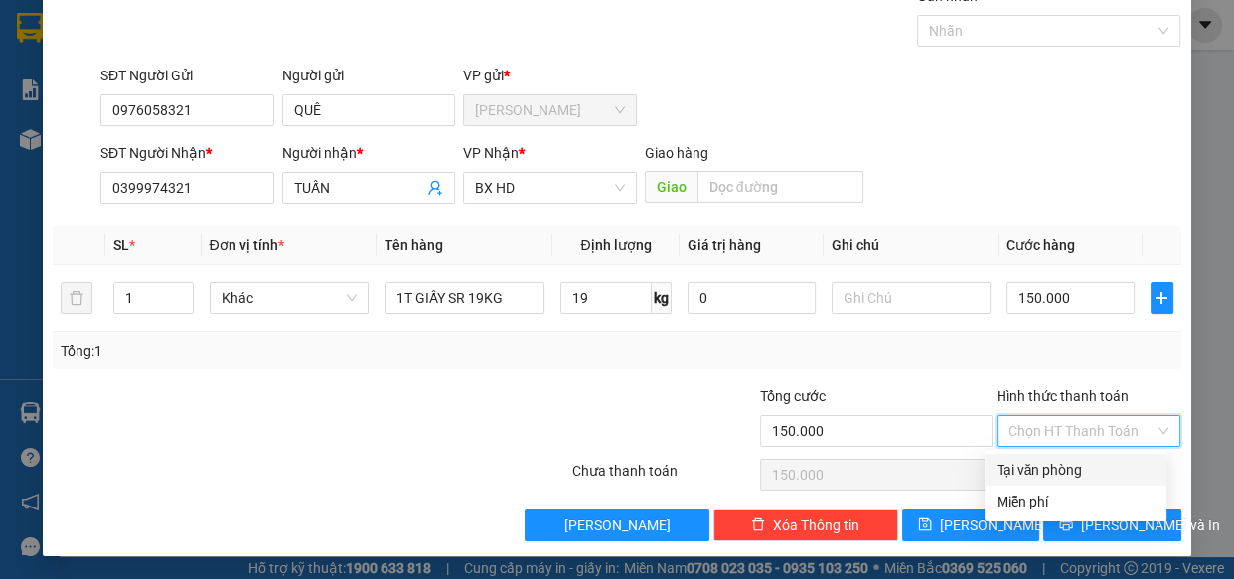
click at [1050, 466] on div "Tại văn phòng" at bounding box center [1075, 470] width 158 height 22
type input "0"
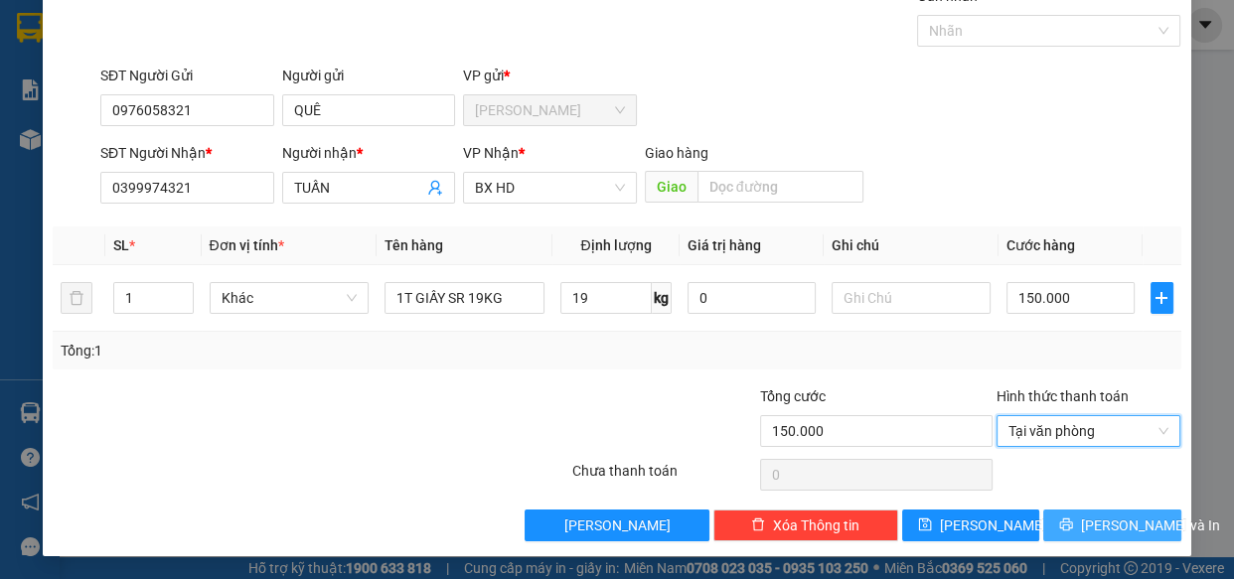
drag, startPoint x: 1106, startPoint y: 527, endPoint x: 1092, endPoint y: 527, distance: 13.9
click at [1106, 527] on span "[PERSON_NAME] và In" at bounding box center [1150, 526] width 139 height 22
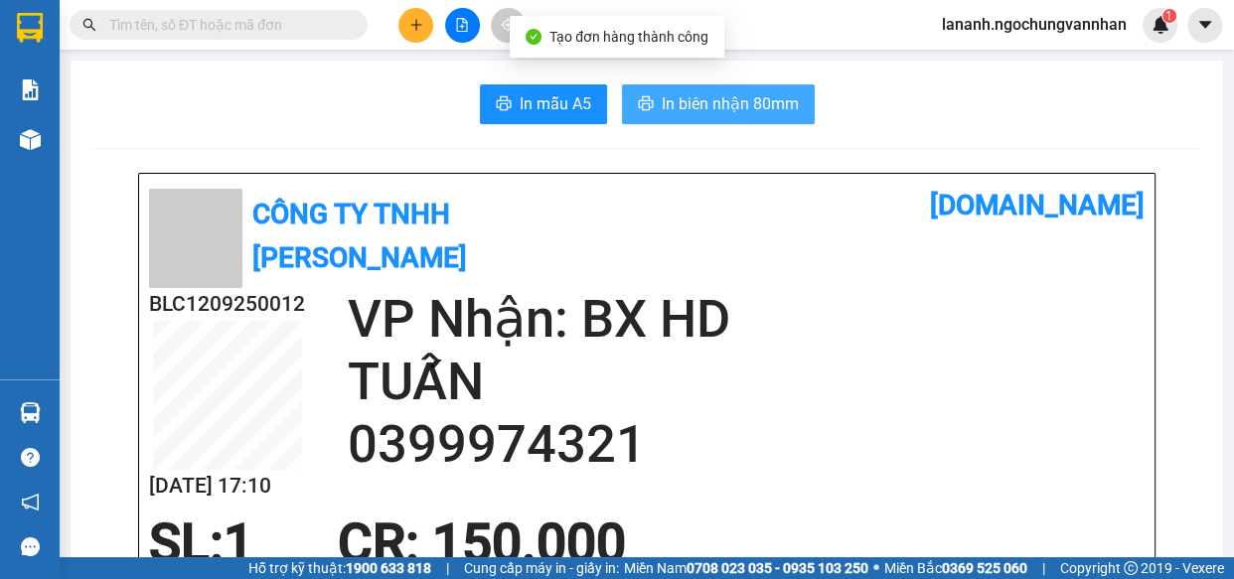
click at [747, 101] on span "In biên nhận 80mm" at bounding box center [730, 103] width 137 height 25
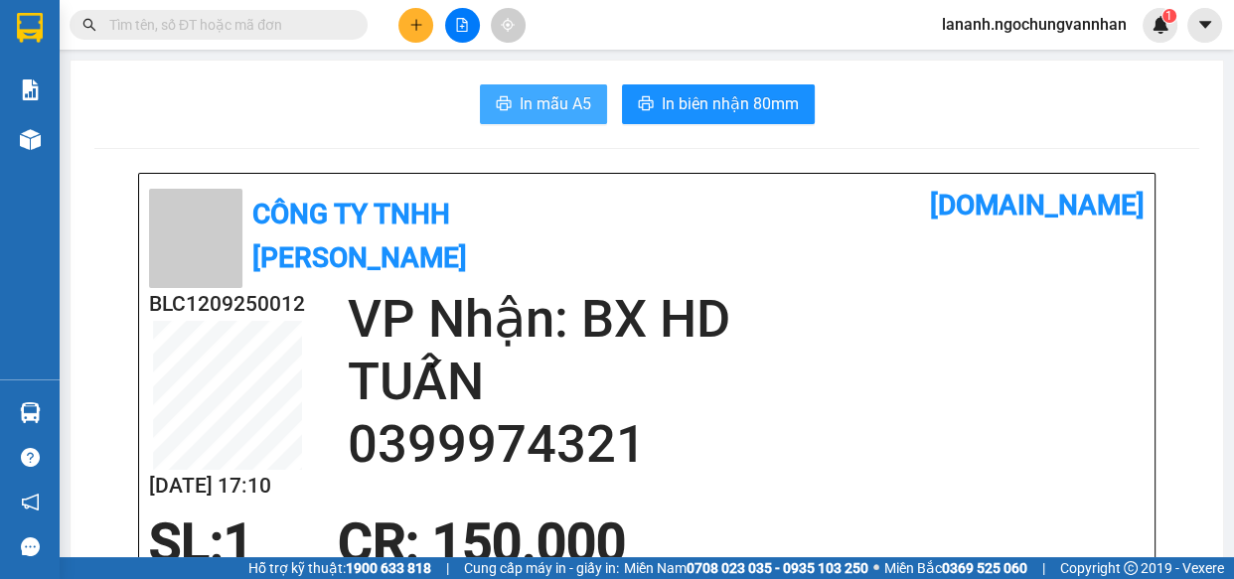
click at [546, 108] on span "In mẫu A5" at bounding box center [556, 103] width 72 height 25
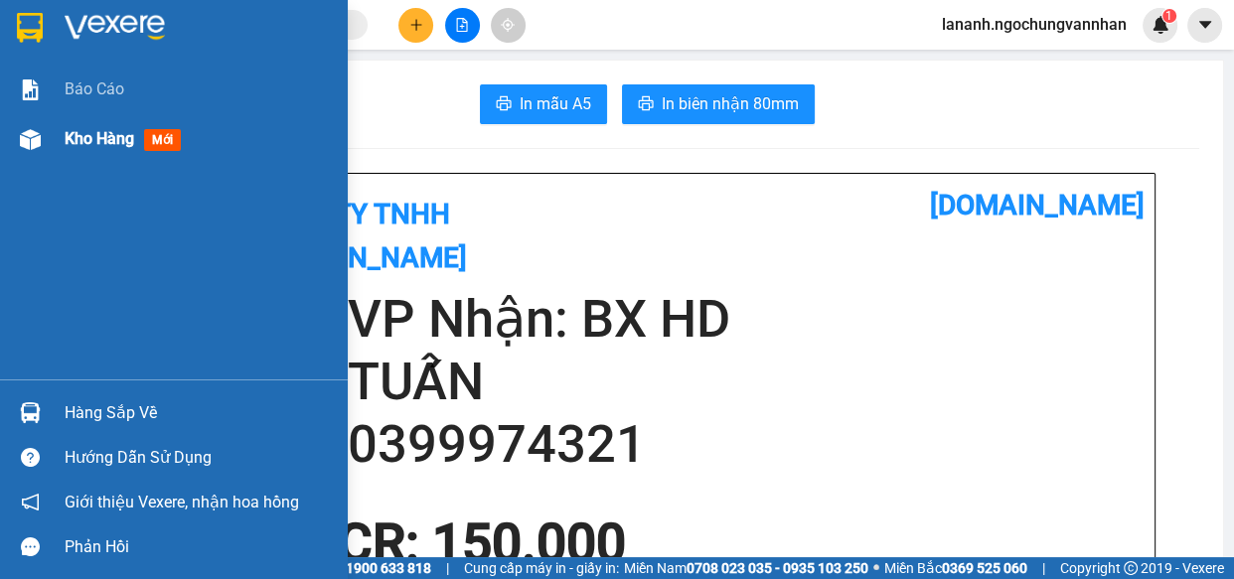
click at [80, 129] on span "Kho hàng" at bounding box center [100, 138] width 70 height 19
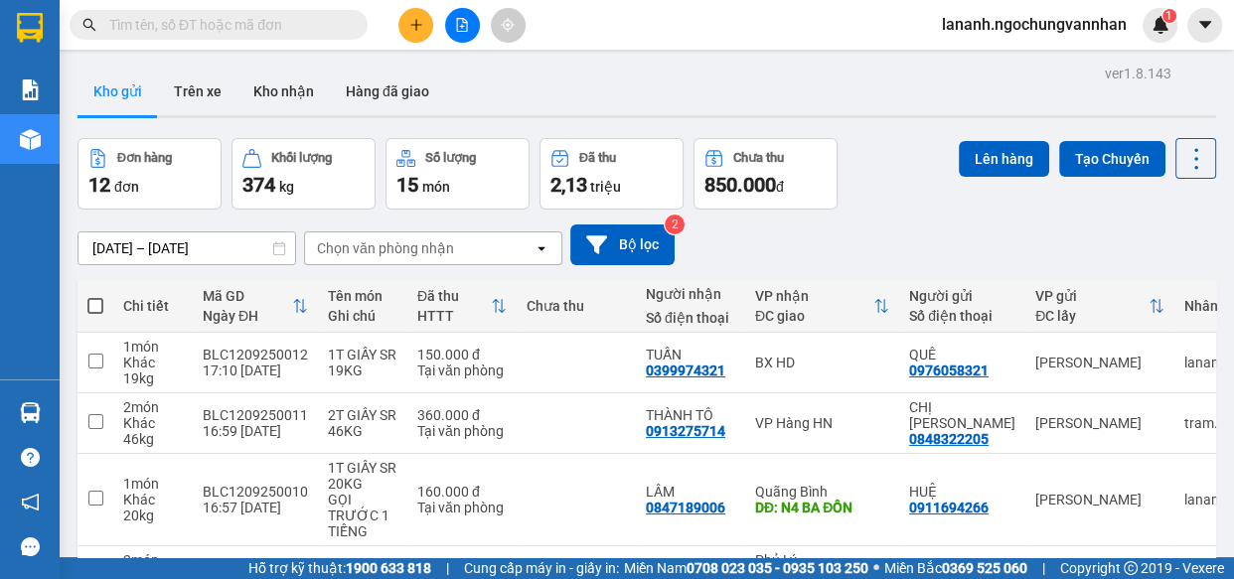
click at [859, 228] on div "[DATE] – [DATE] Press the down arrow key to interact with the calendar and sele…" at bounding box center [646, 245] width 1138 height 41
